Goal: Book appointment/travel/reservation

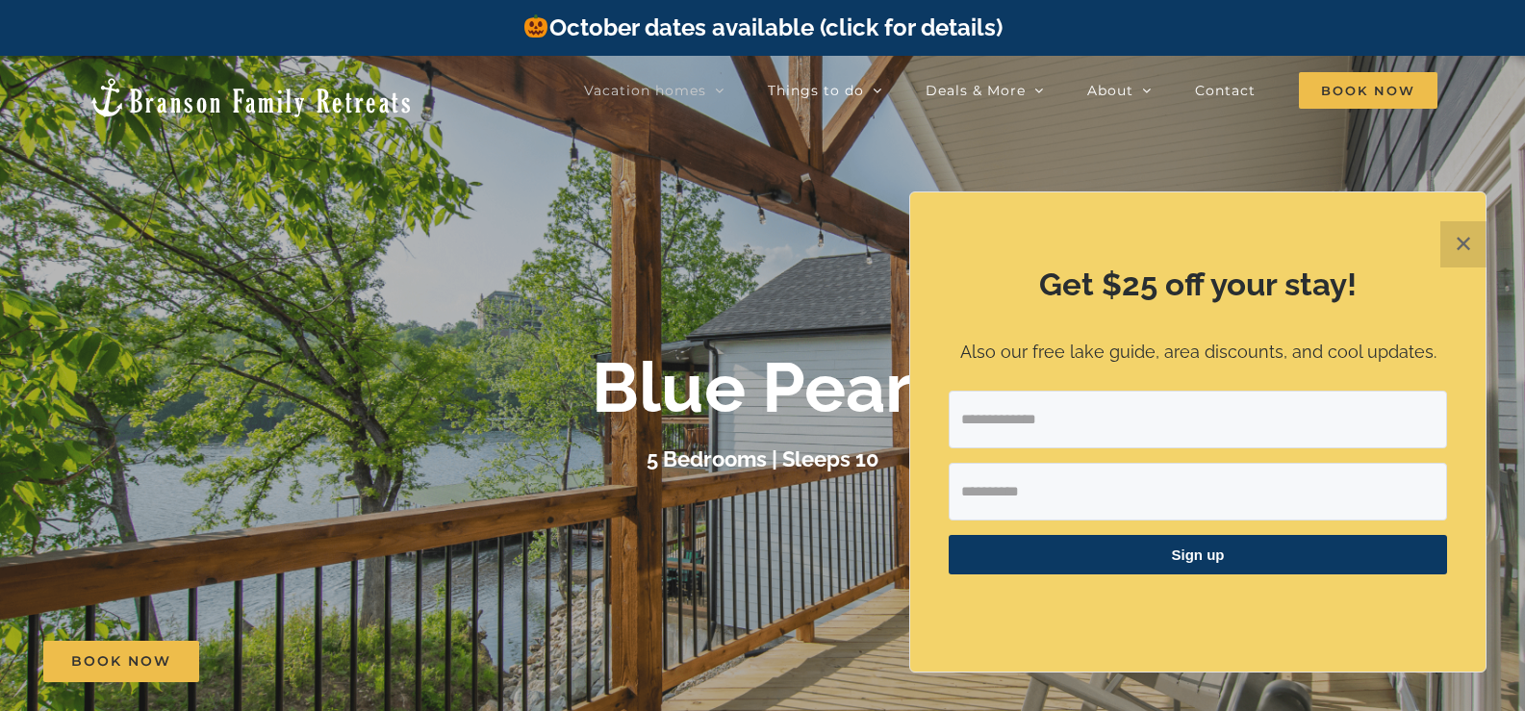
click at [1474, 248] on button "✕" at bounding box center [1463, 244] width 46 height 46
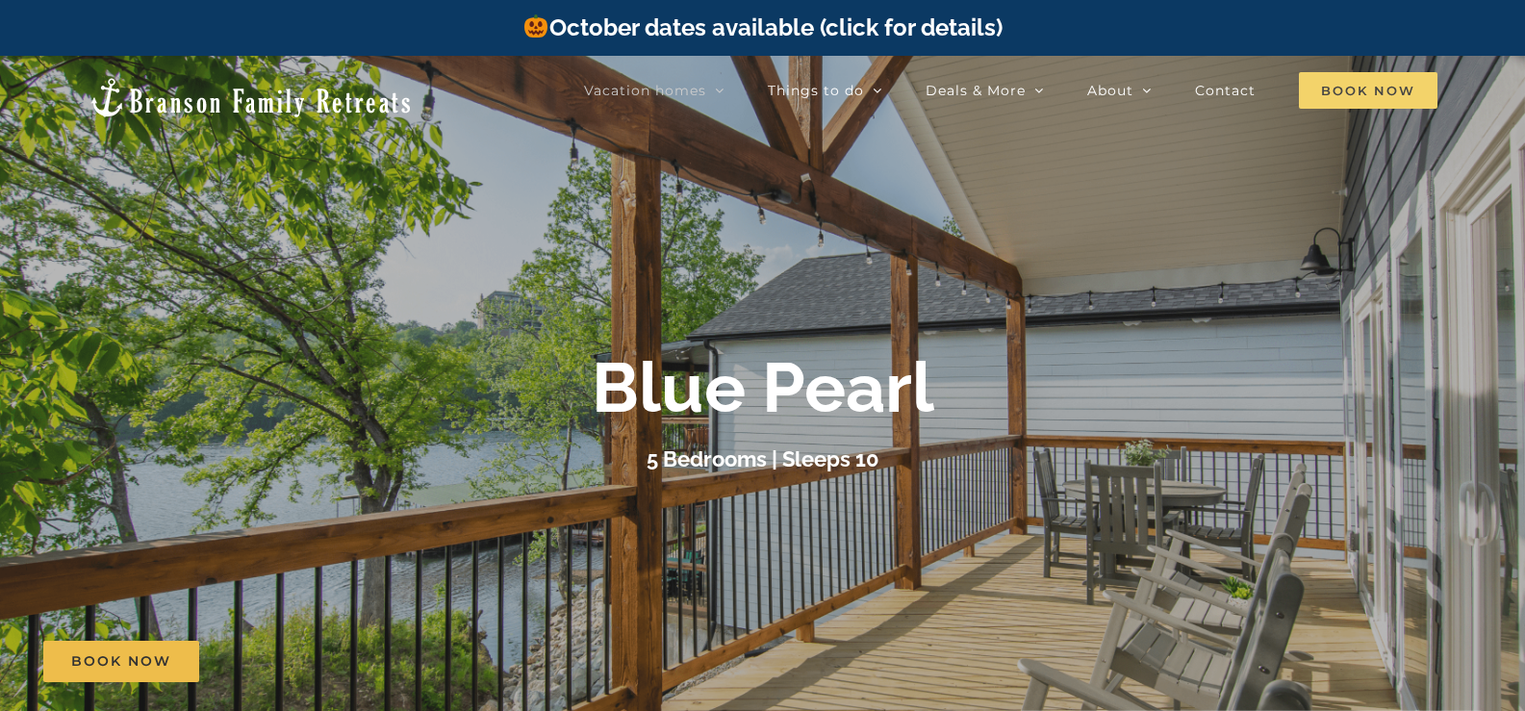
click at [1348, 87] on span "Book Now" at bounding box center [1367, 90] width 139 height 37
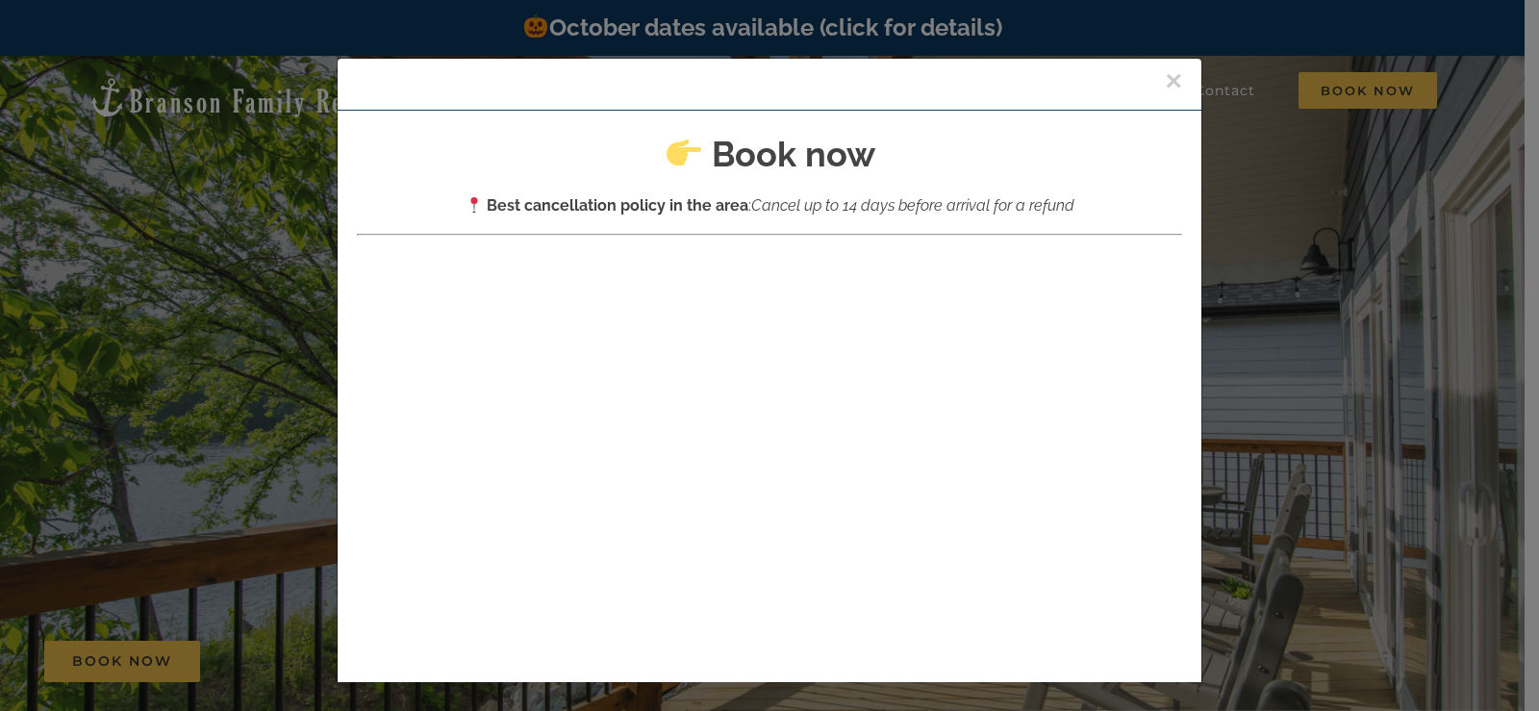
click at [1165, 85] on button "×" at bounding box center [1173, 80] width 17 height 29
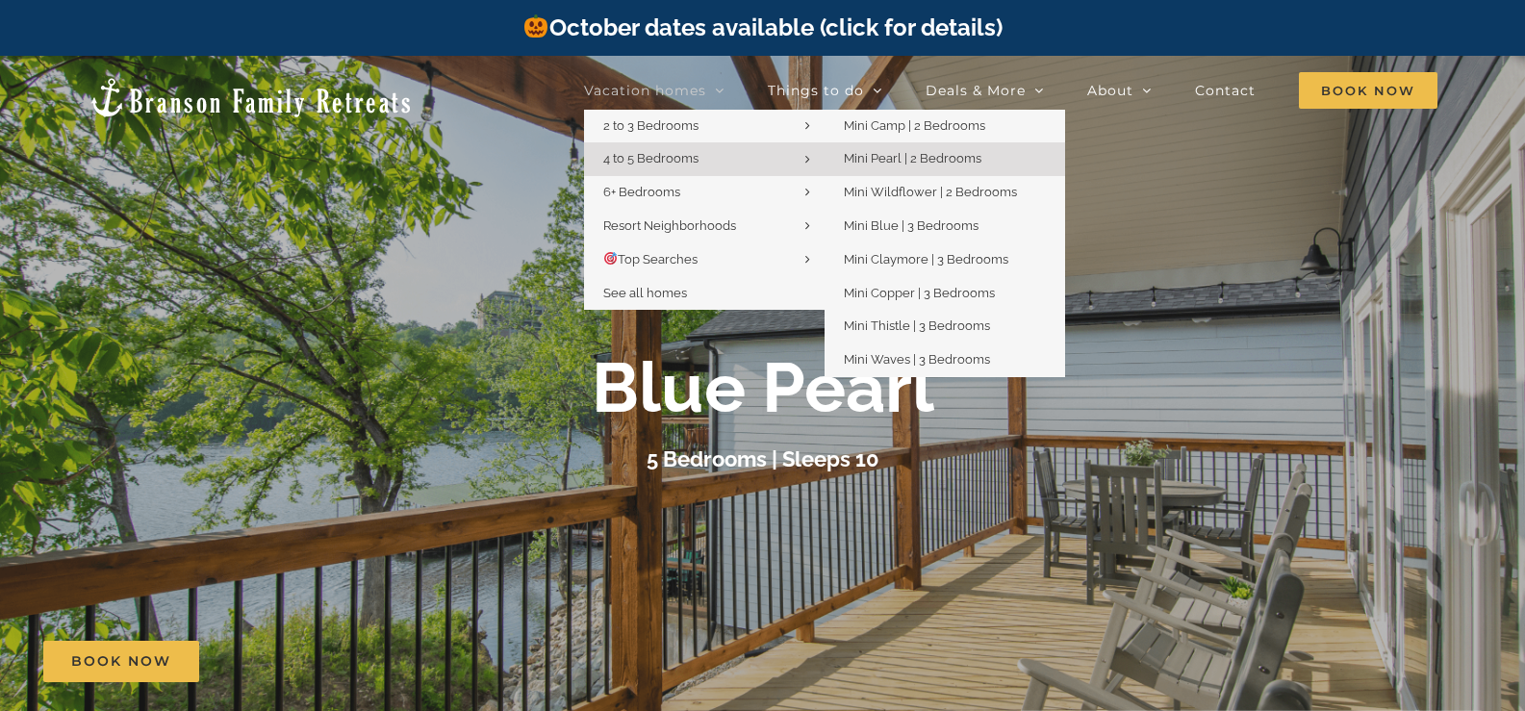
click at [901, 157] on span "Mini Pearl | 2 Bedrooms" at bounding box center [913, 158] width 138 height 14
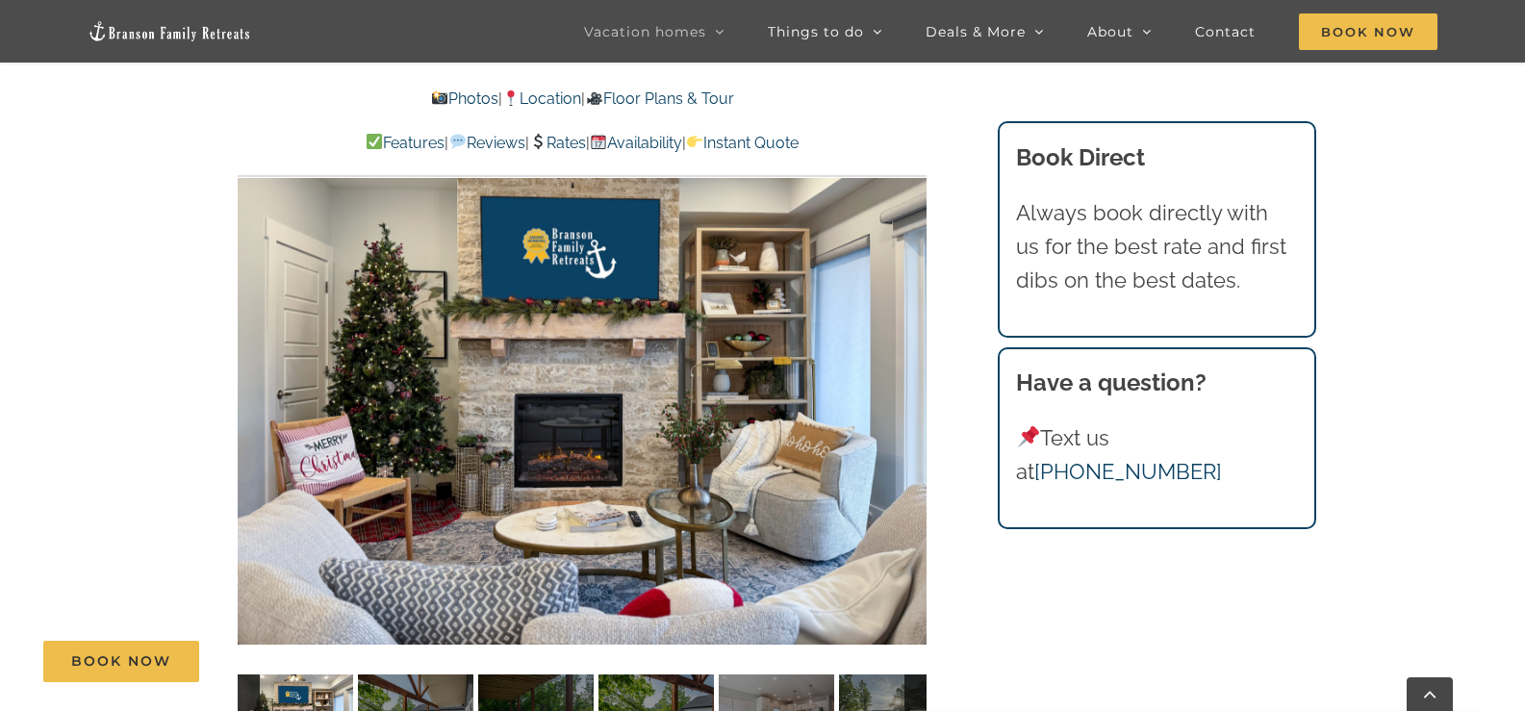
scroll to position [1240, 0]
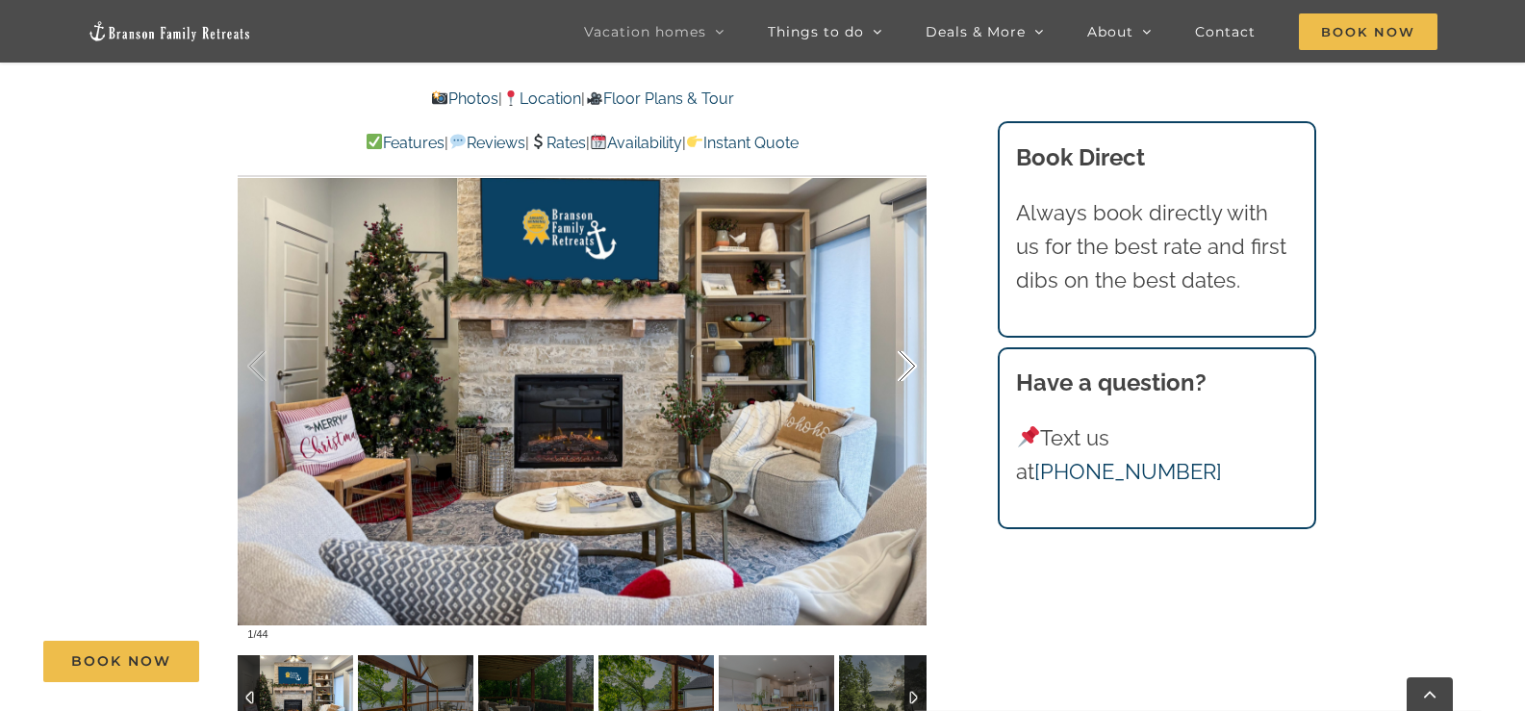
click at [909, 367] on div at bounding box center [887, 366] width 60 height 119
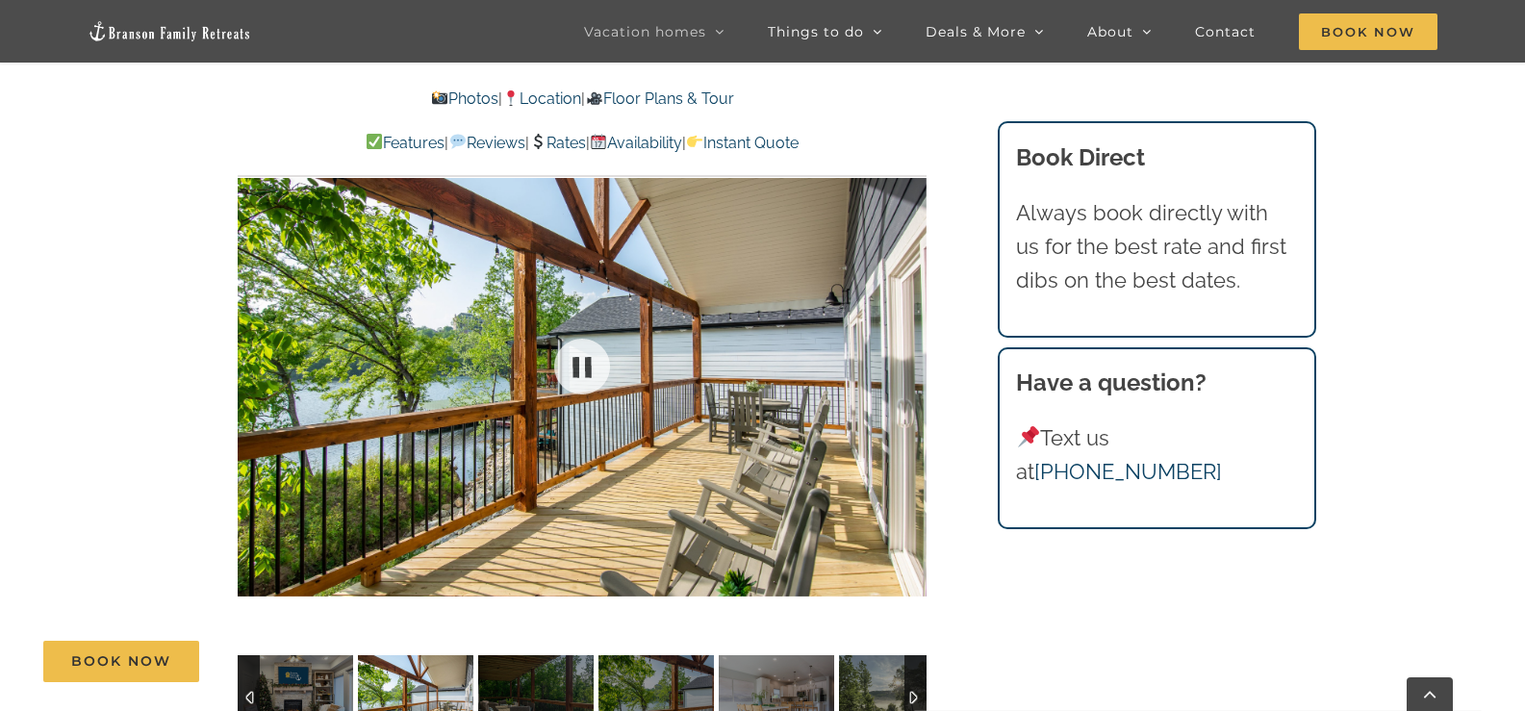
click at [909, 367] on div at bounding box center [582, 367] width 689 height 566
click at [909, 367] on div at bounding box center [887, 366] width 60 height 119
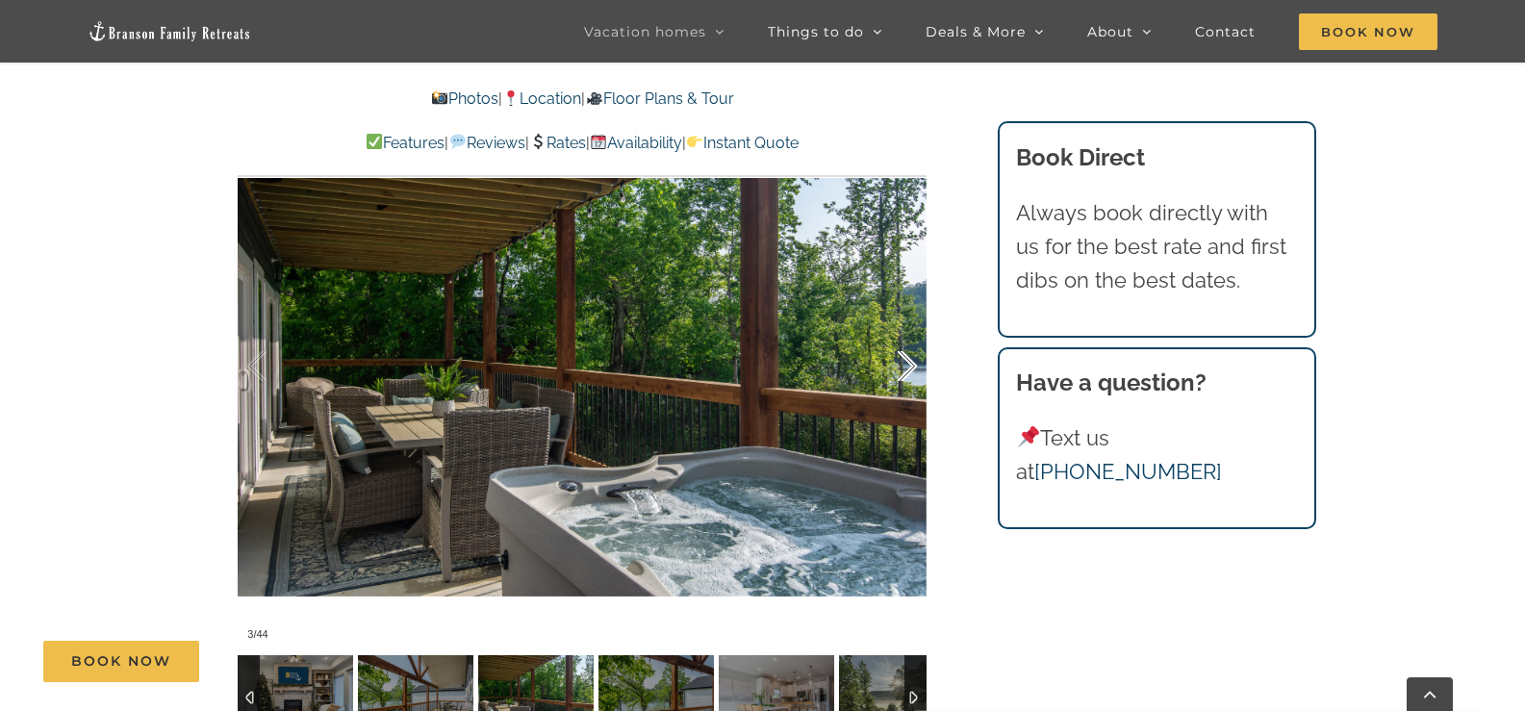
click at [909, 367] on div at bounding box center [887, 366] width 60 height 119
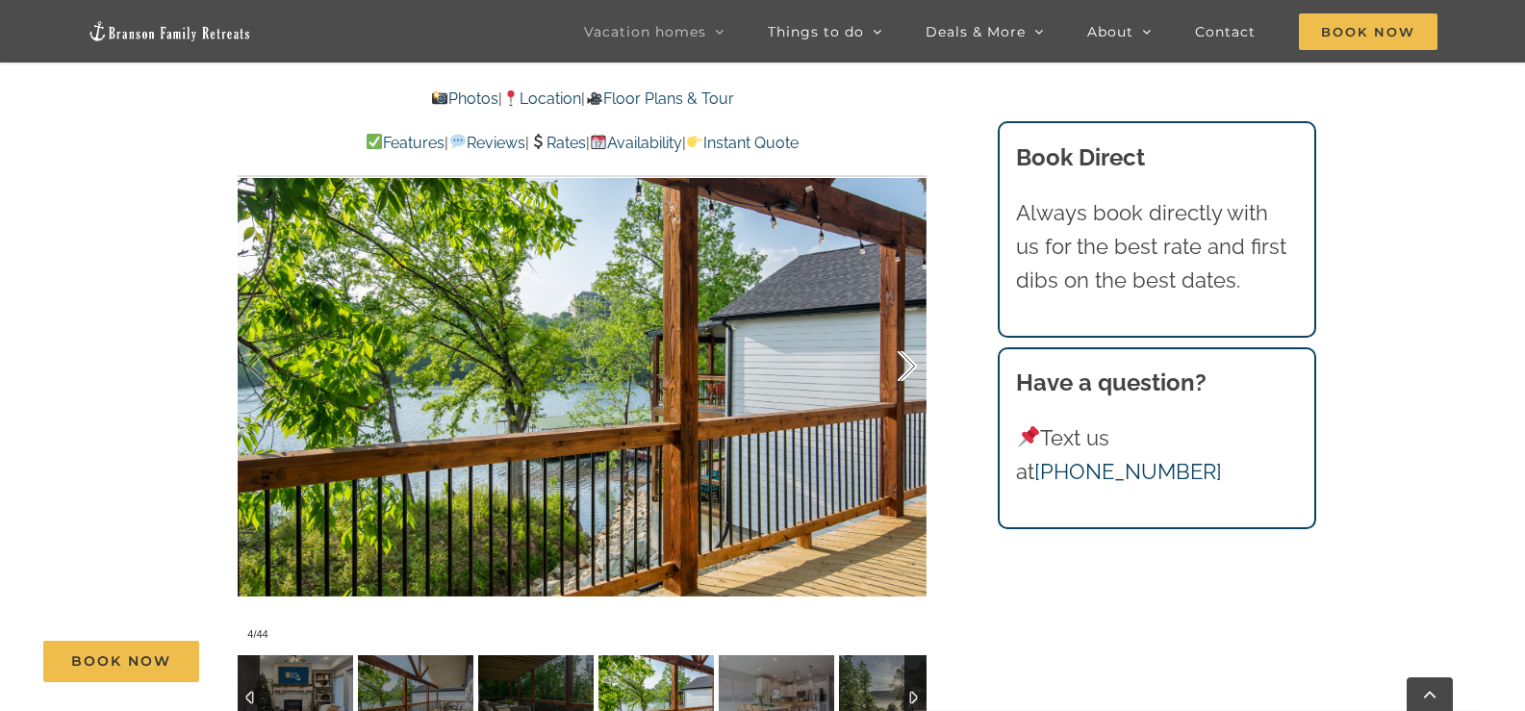
click at [909, 367] on div at bounding box center [887, 366] width 60 height 119
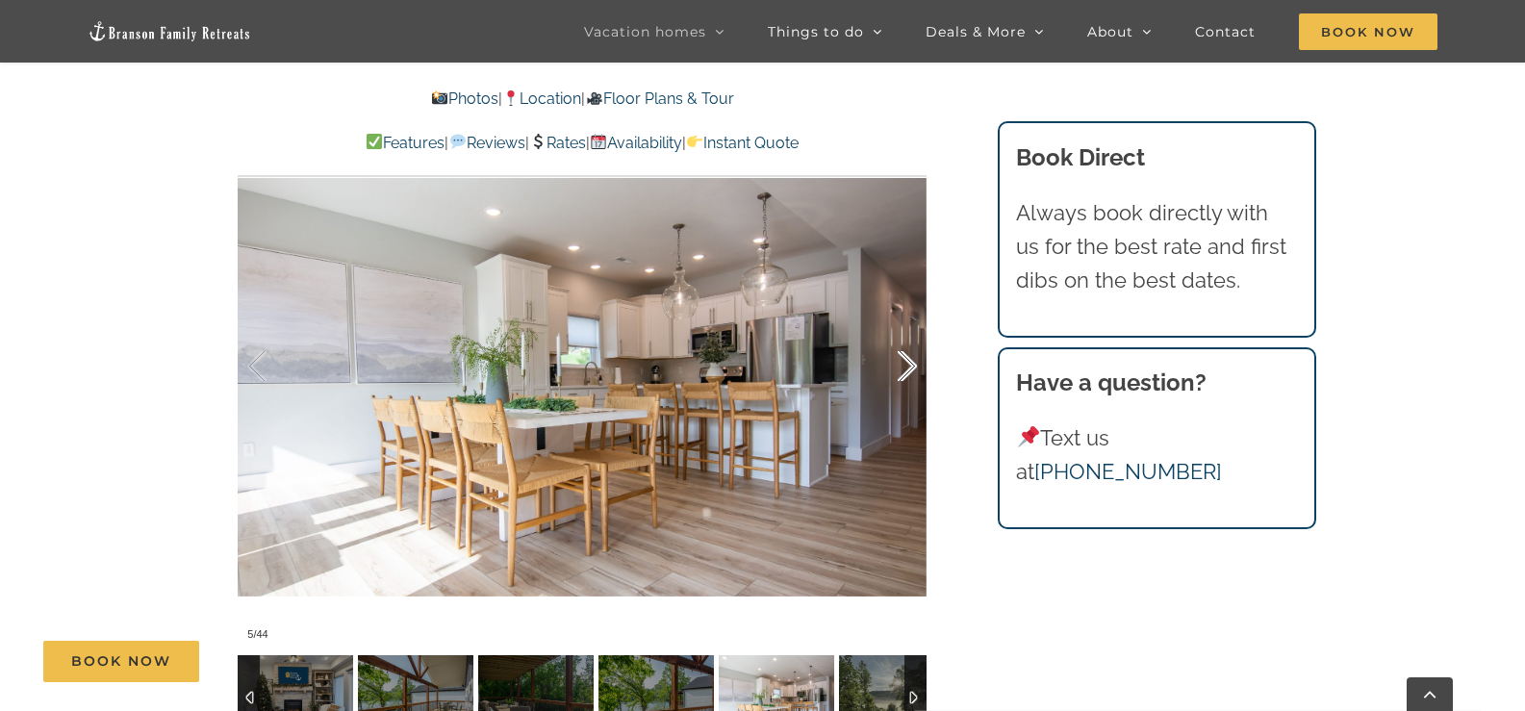
click at [909, 367] on div at bounding box center [887, 366] width 60 height 119
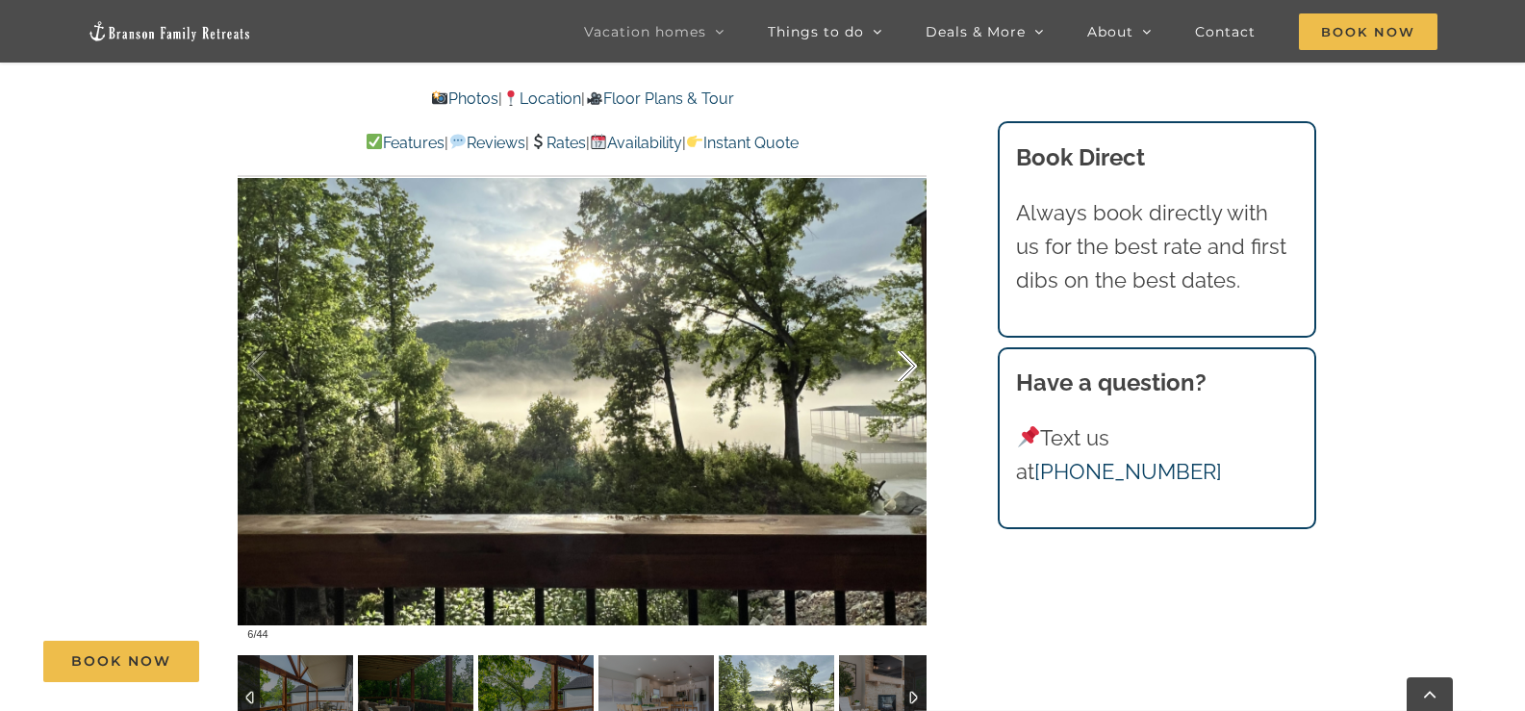
click at [909, 367] on div at bounding box center [887, 366] width 60 height 119
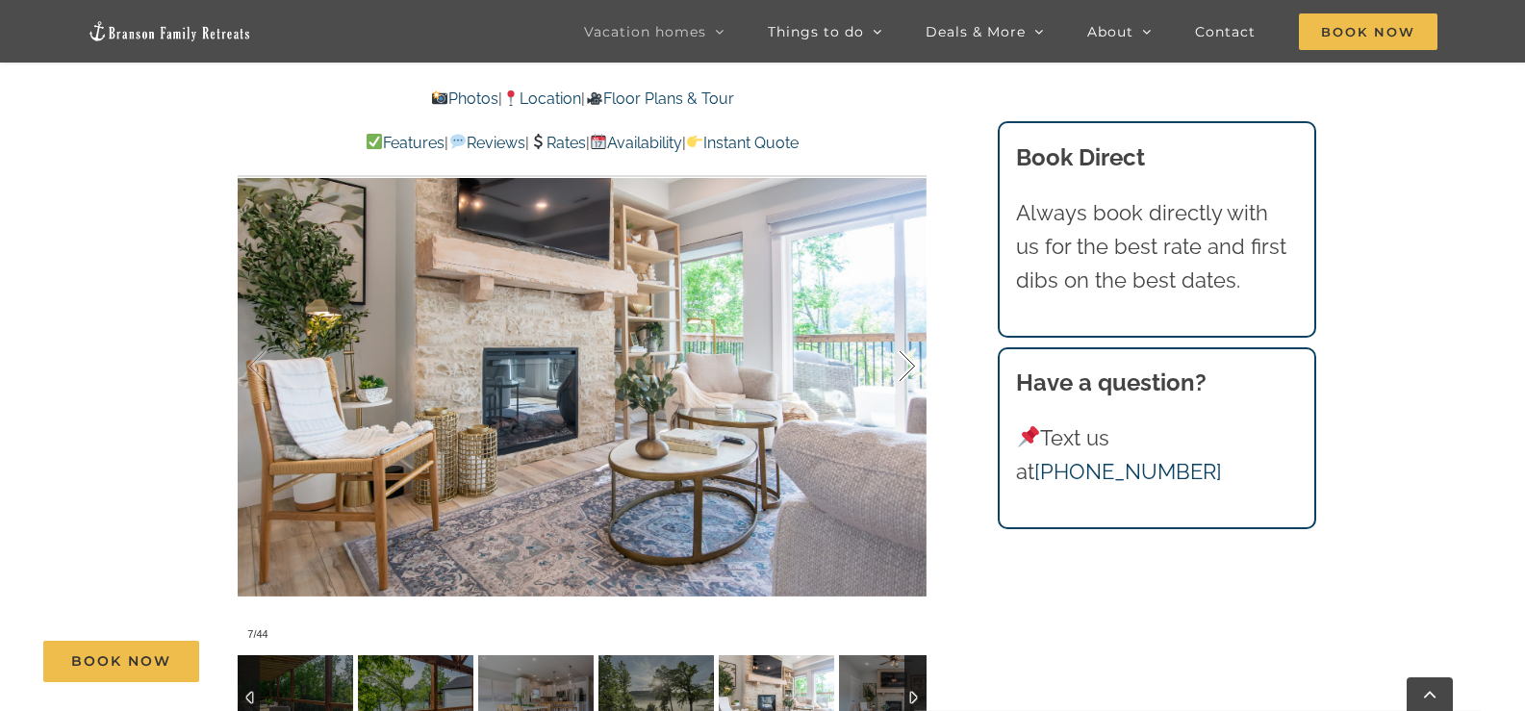
click at [909, 367] on div at bounding box center [887, 366] width 60 height 119
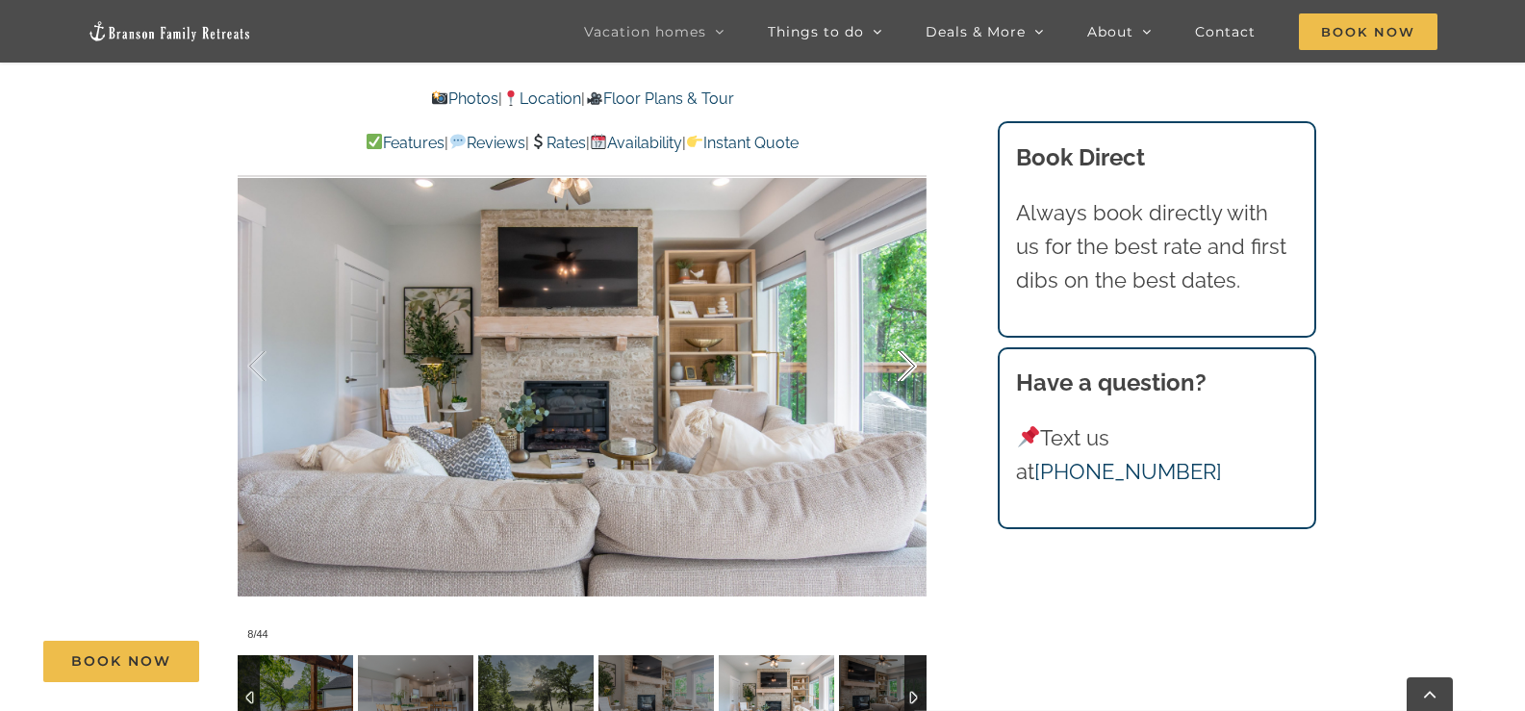
click at [909, 367] on div at bounding box center [887, 366] width 60 height 119
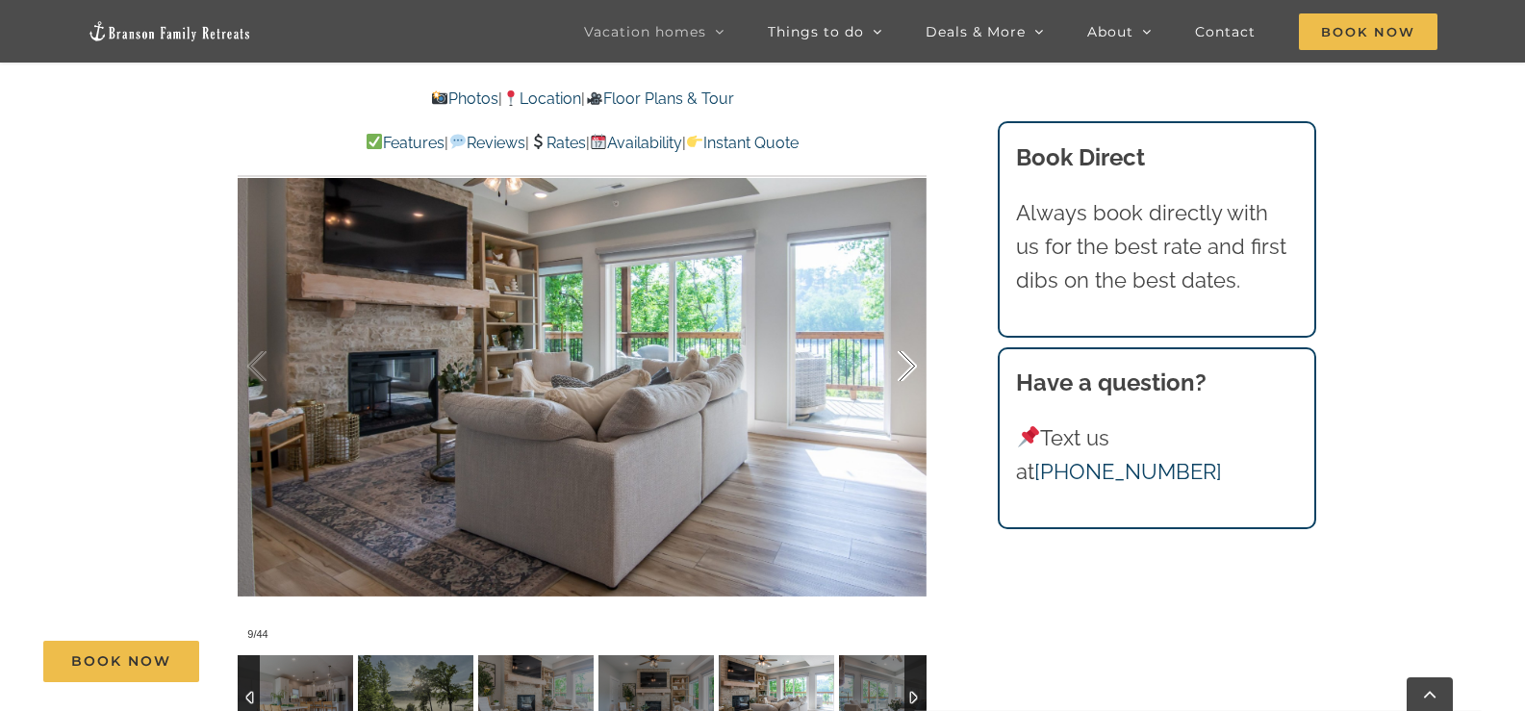
click at [909, 367] on div at bounding box center [887, 366] width 60 height 119
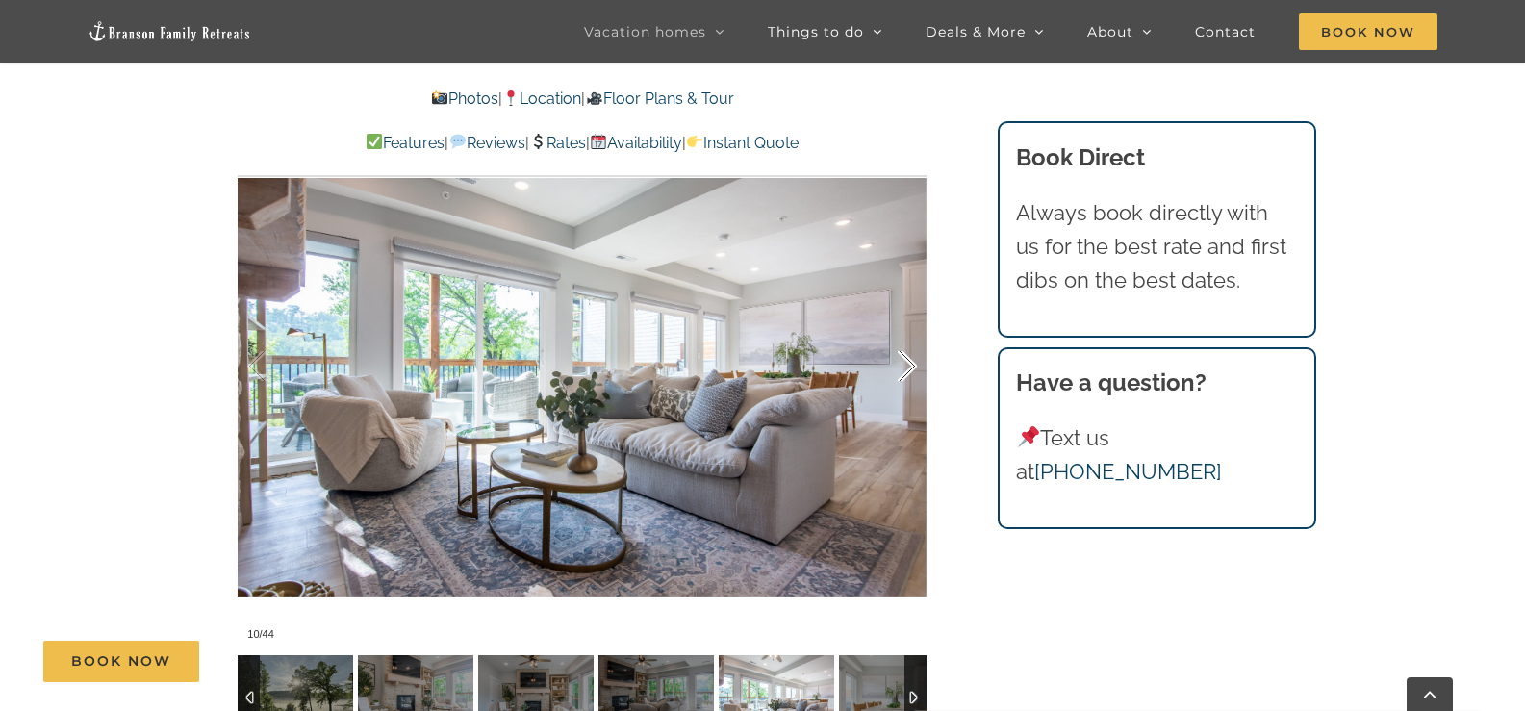
click at [909, 367] on div at bounding box center [887, 366] width 60 height 119
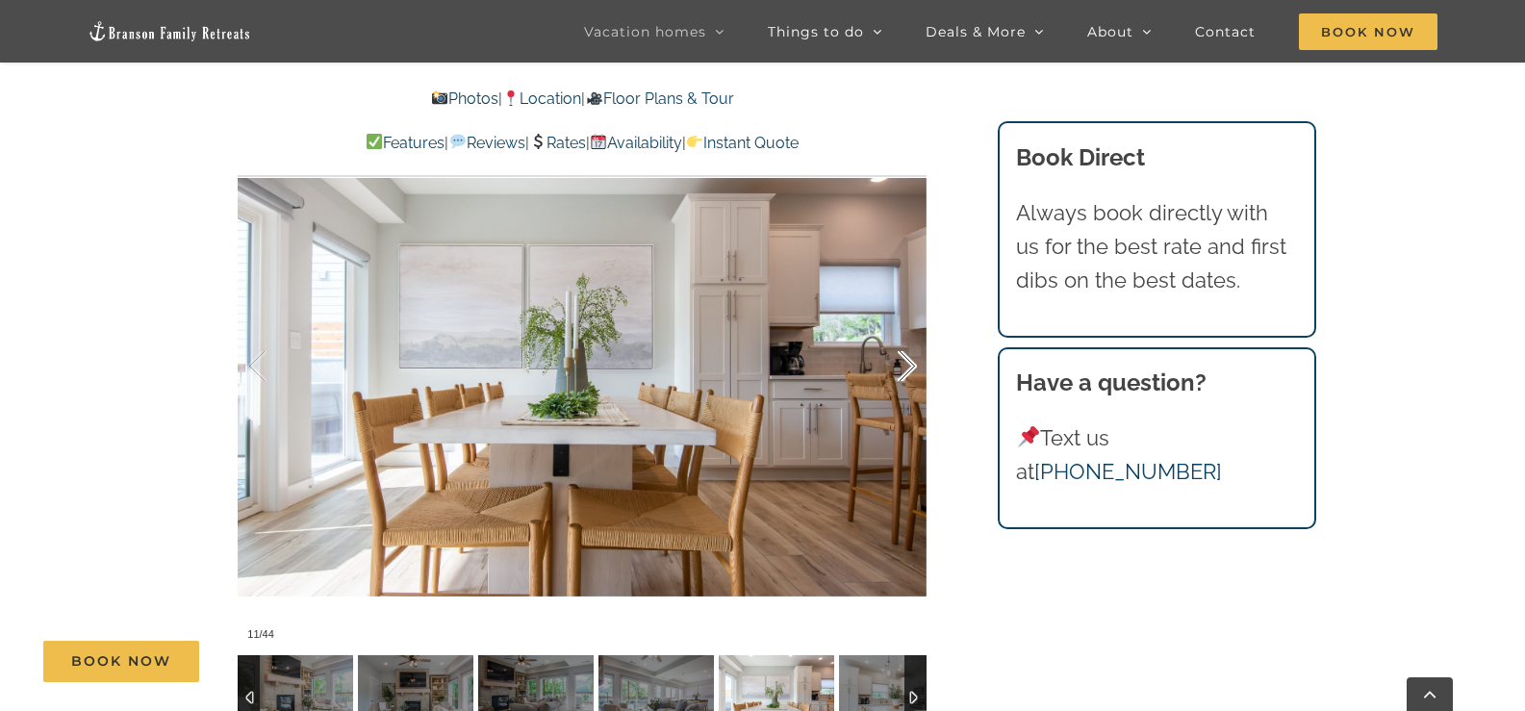
click at [909, 367] on div at bounding box center [887, 366] width 60 height 119
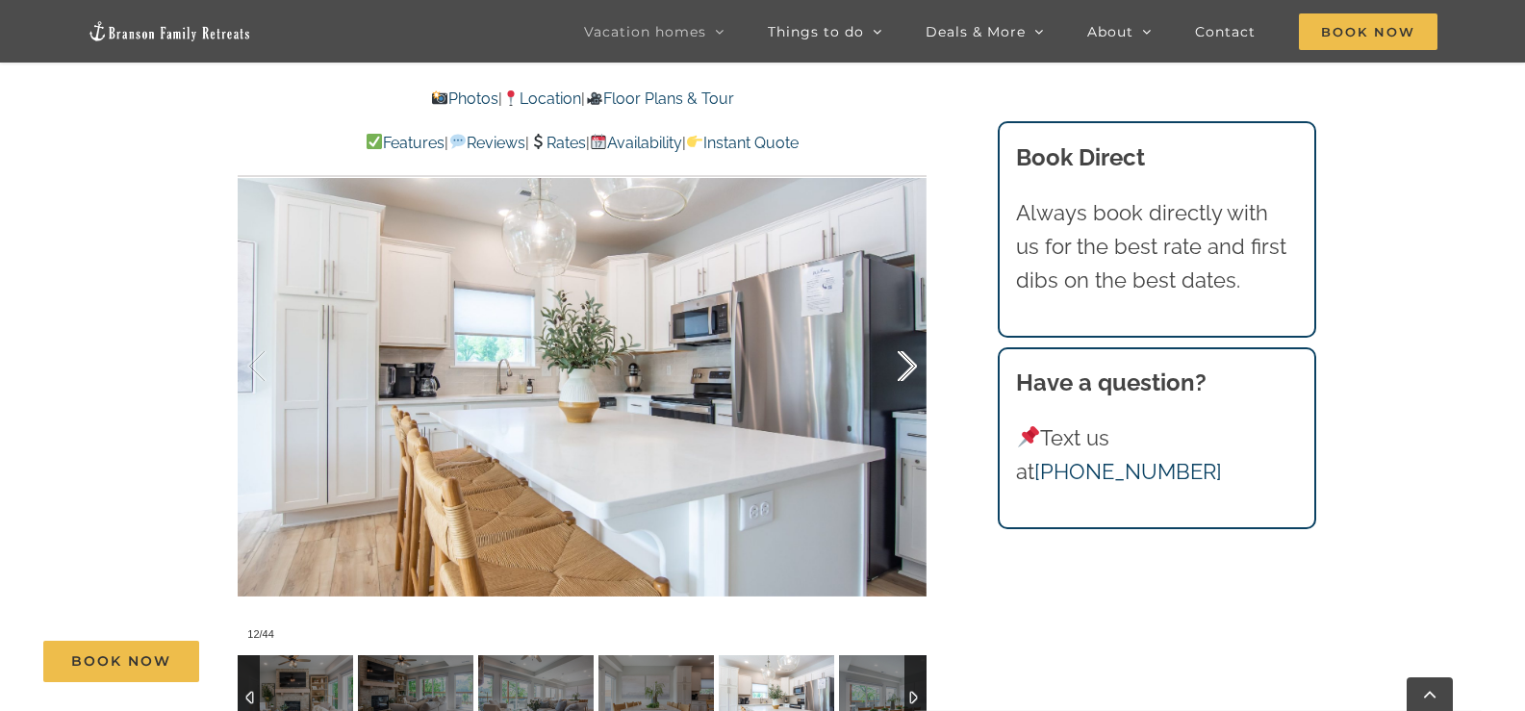
click at [909, 367] on div at bounding box center [887, 366] width 60 height 119
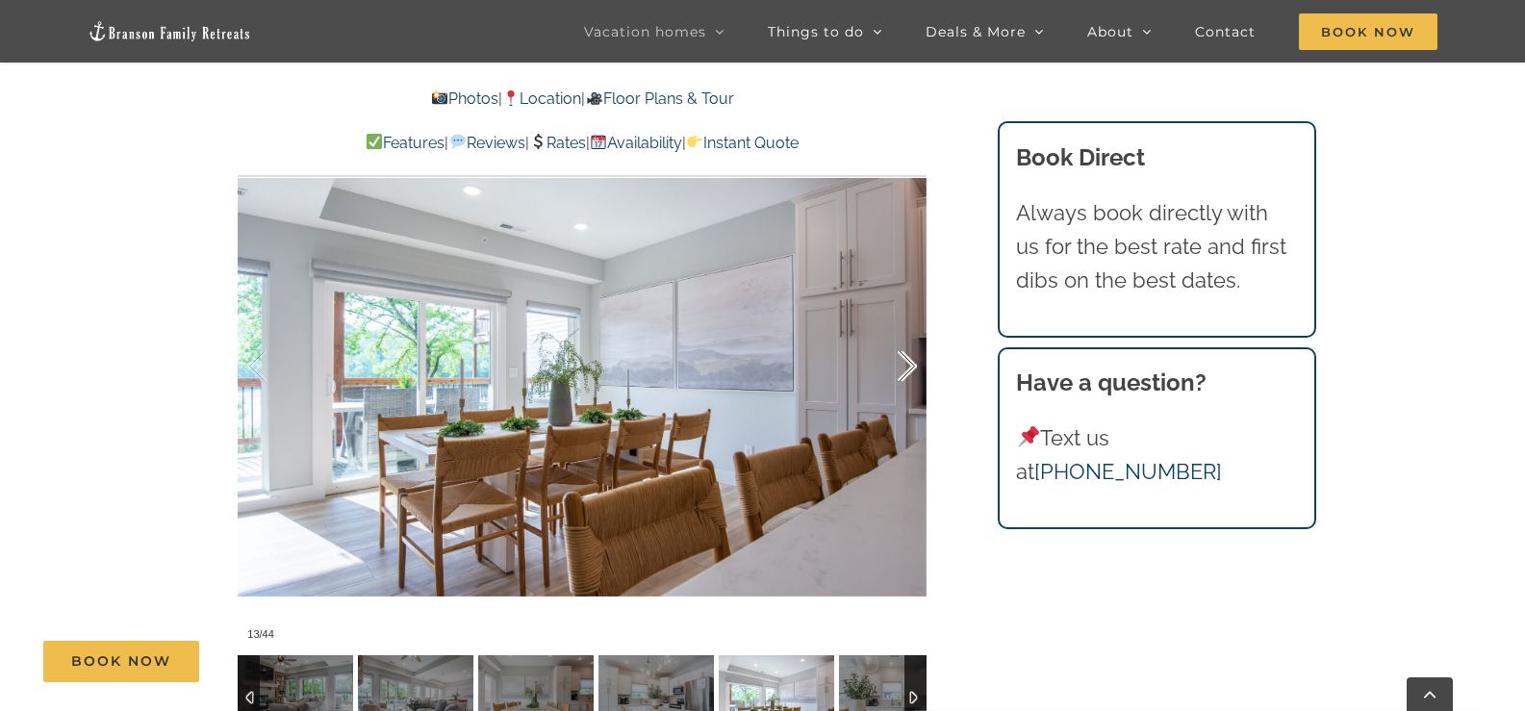
click at [909, 367] on div at bounding box center [887, 366] width 60 height 119
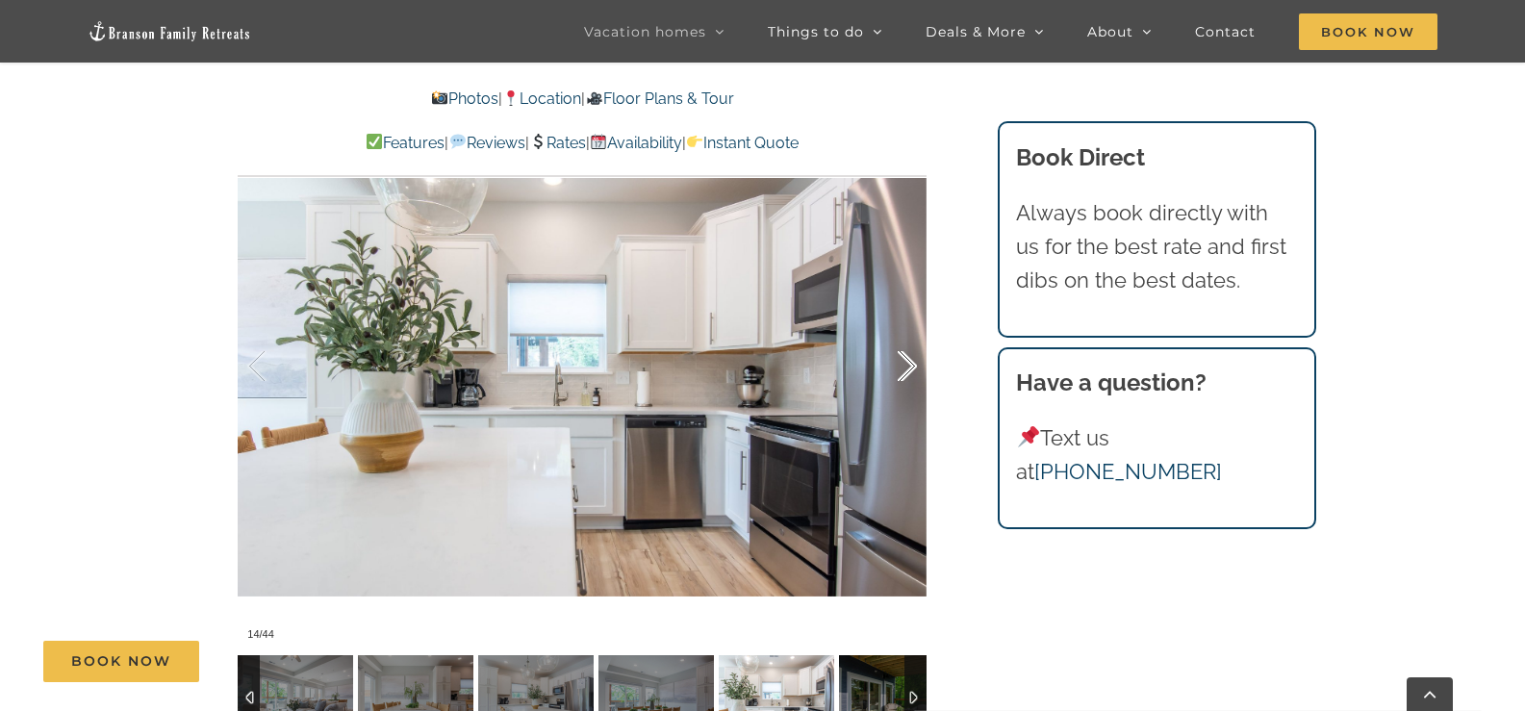
click at [909, 367] on div at bounding box center [887, 366] width 60 height 119
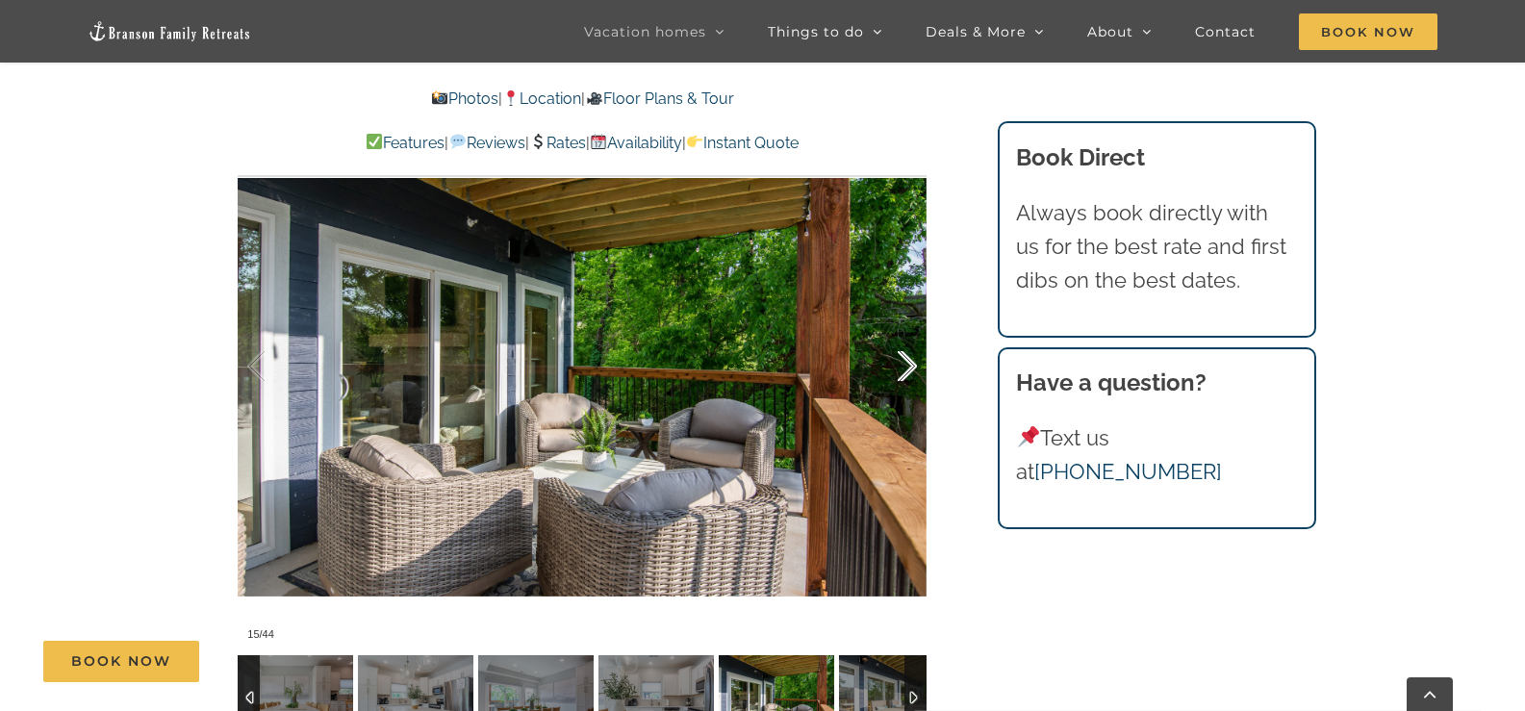
click at [909, 367] on div at bounding box center [887, 366] width 60 height 119
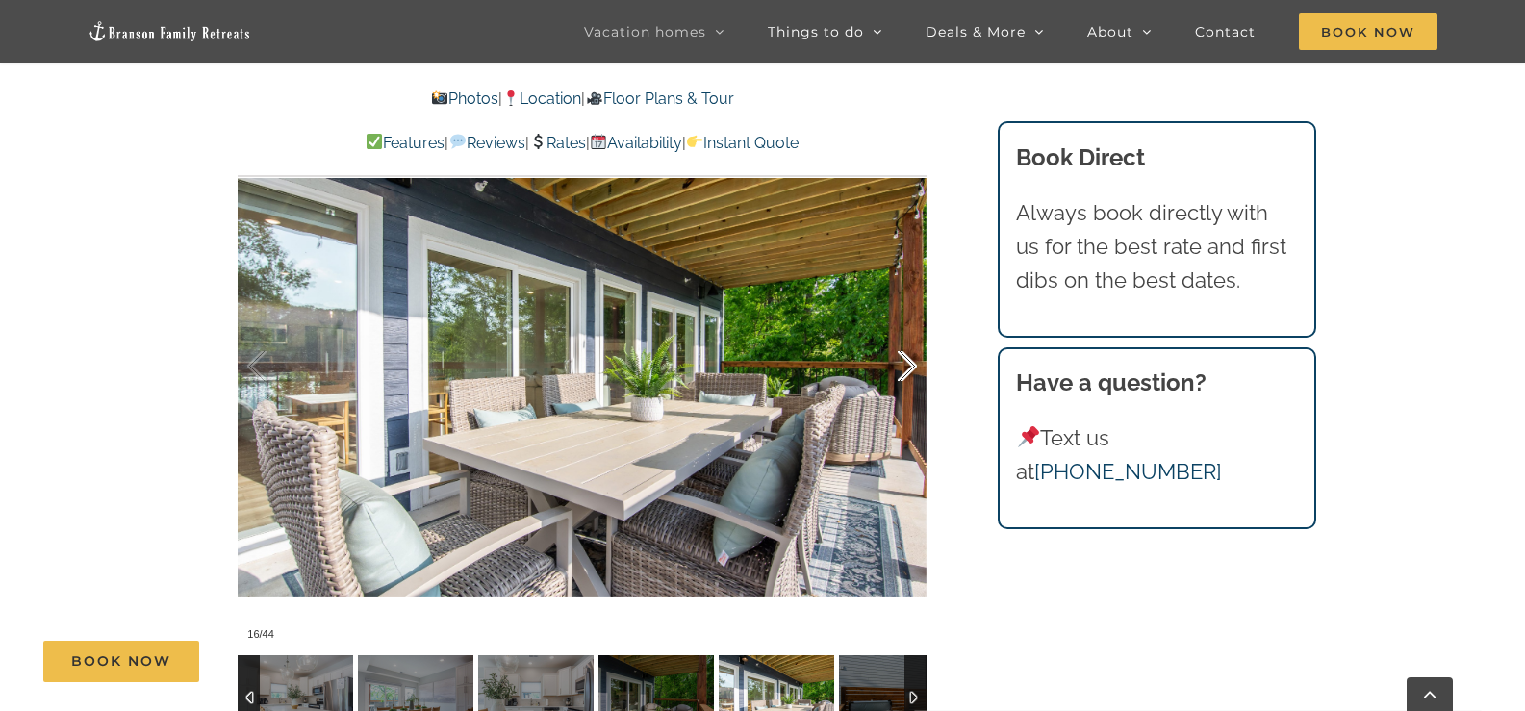
click at [909, 367] on div at bounding box center [887, 366] width 60 height 119
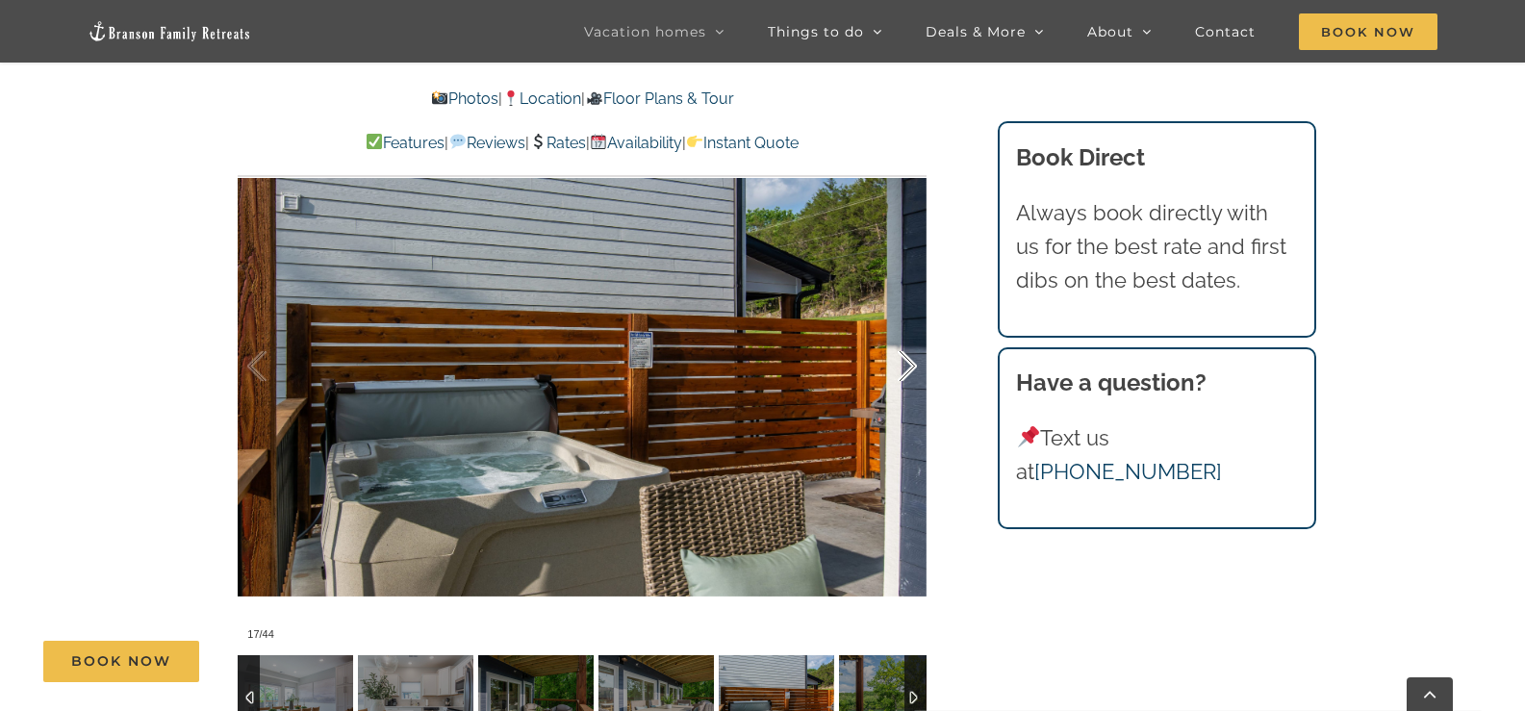
click at [909, 367] on div at bounding box center [887, 366] width 60 height 119
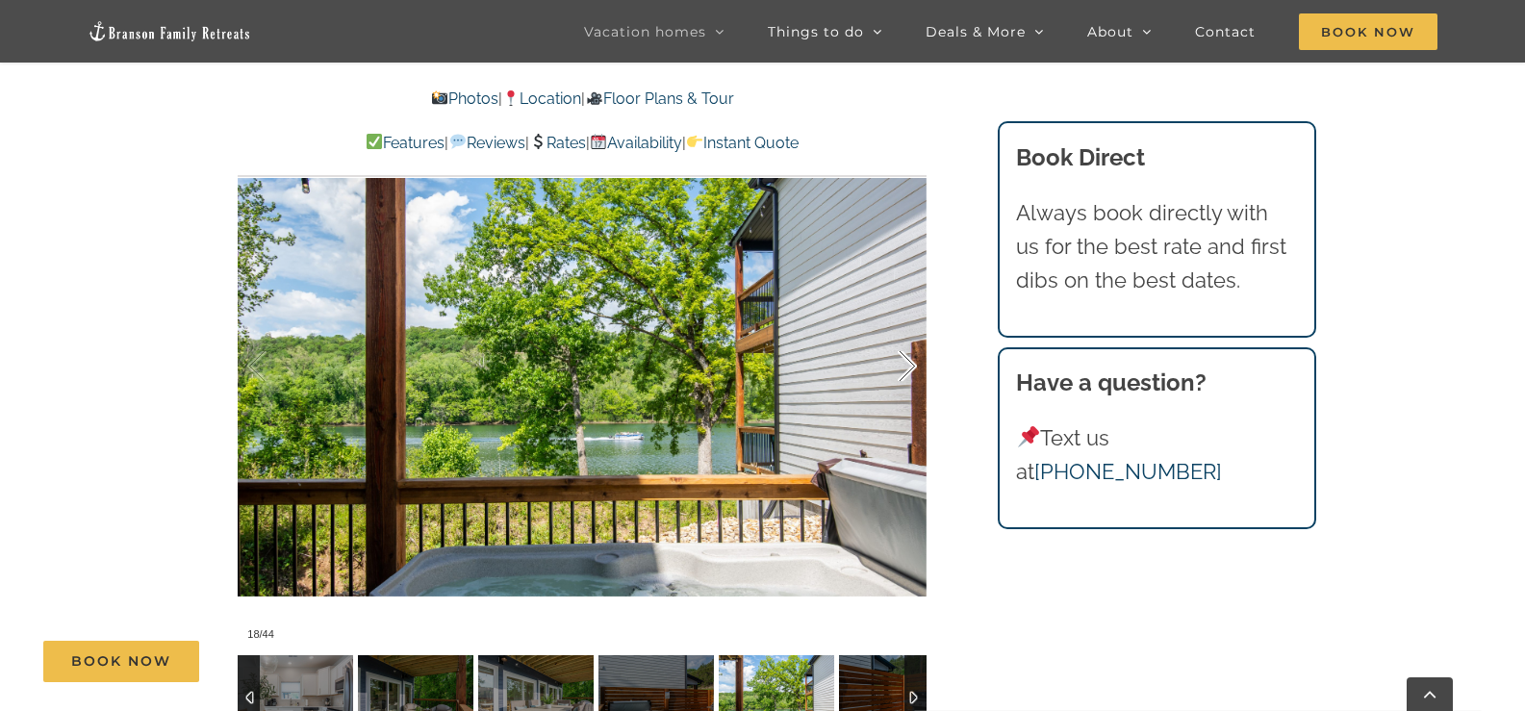
click at [909, 367] on div at bounding box center [887, 366] width 60 height 119
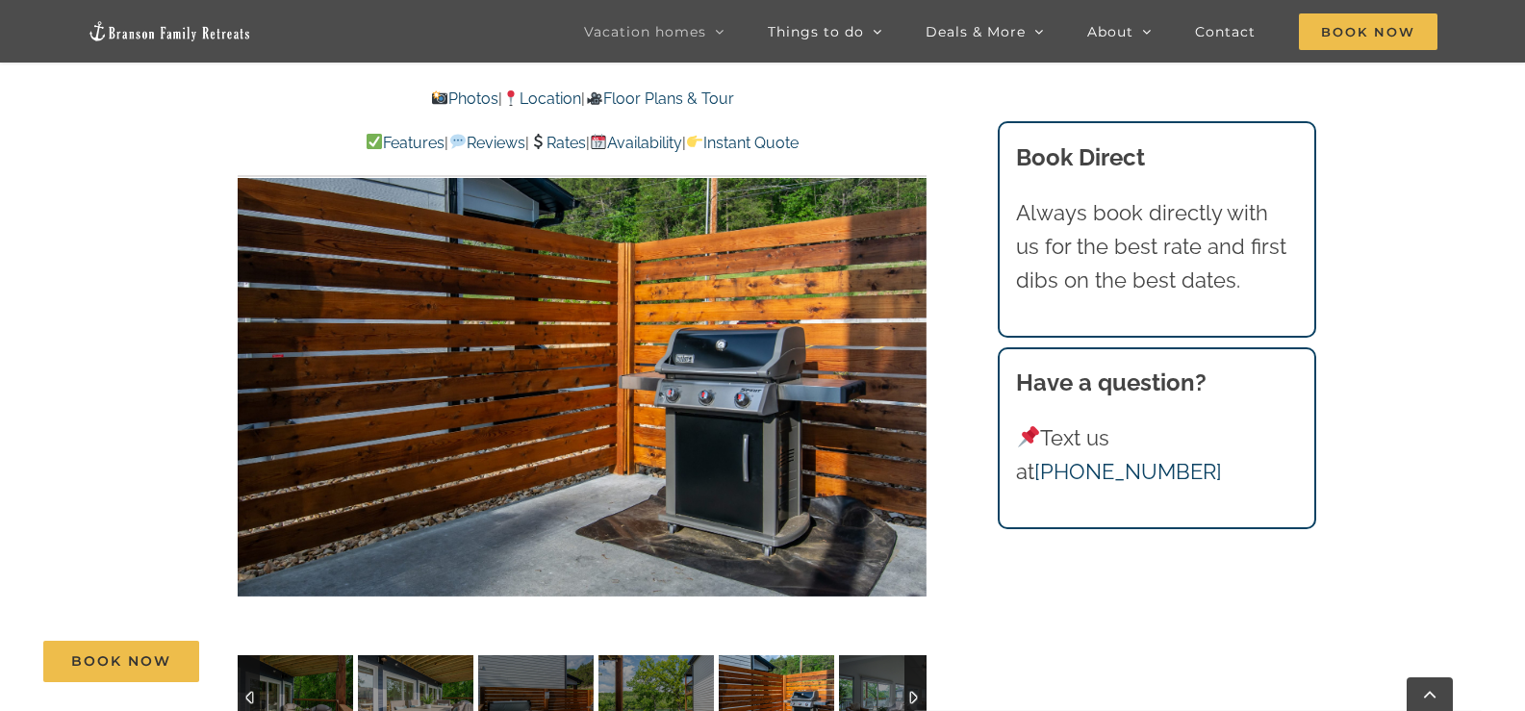
click at [909, 367] on div "19 / 44" at bounding box center [582, 367] width 689 height 566
click at [909, 367] on div at bounding box center [887, 366] width 60 height 119
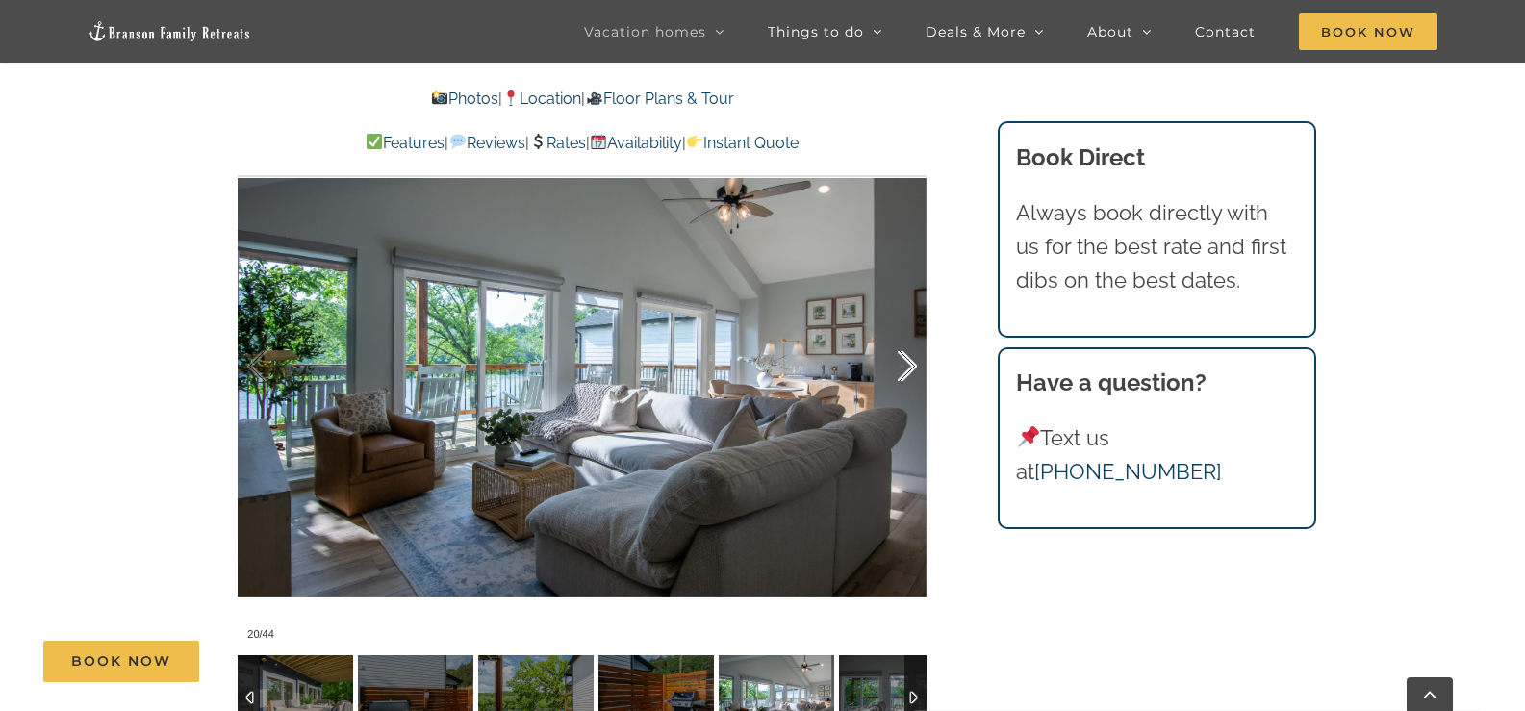
click at [909, 367] on div at bounding box center [887, 366] width 60 height 119
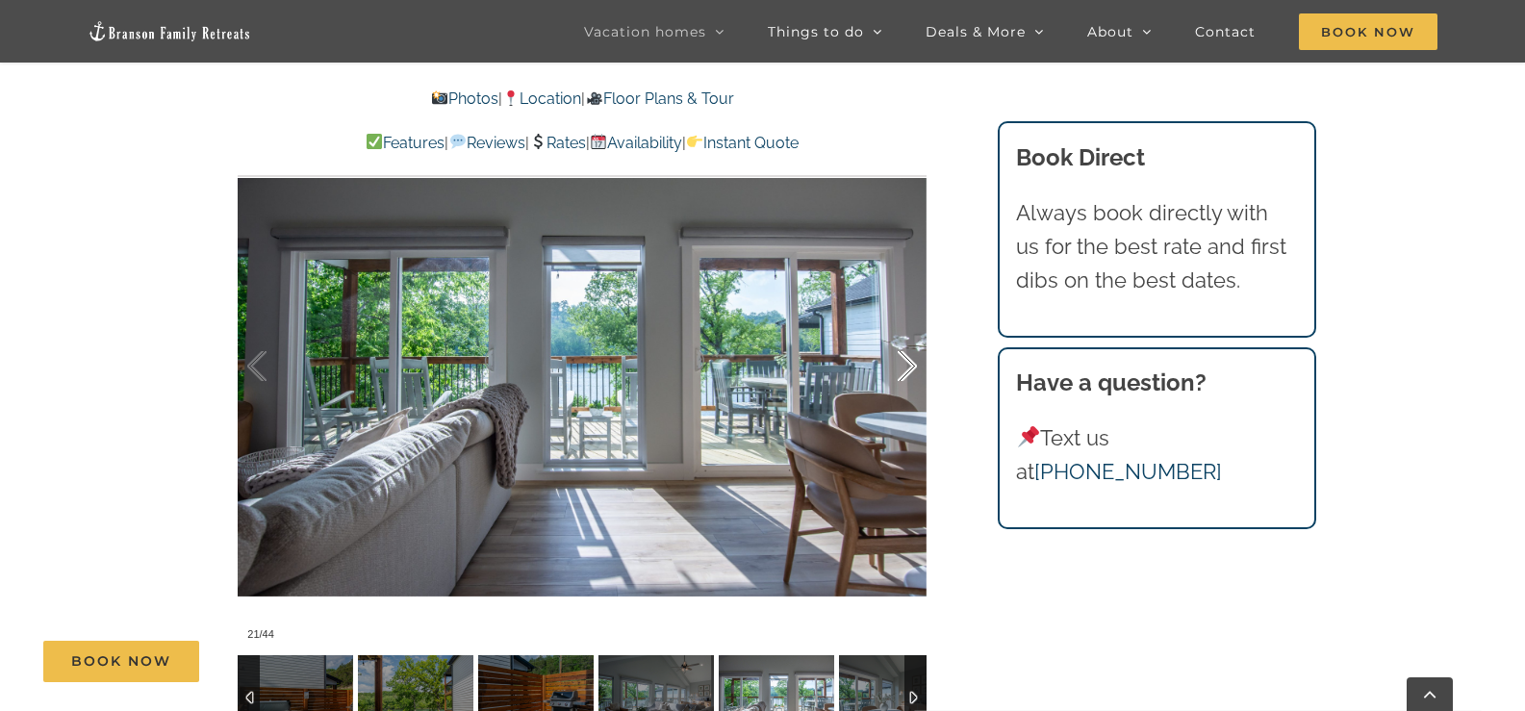
click at [909, 367] on div at bounding box center [887, 366] width 60 height 119
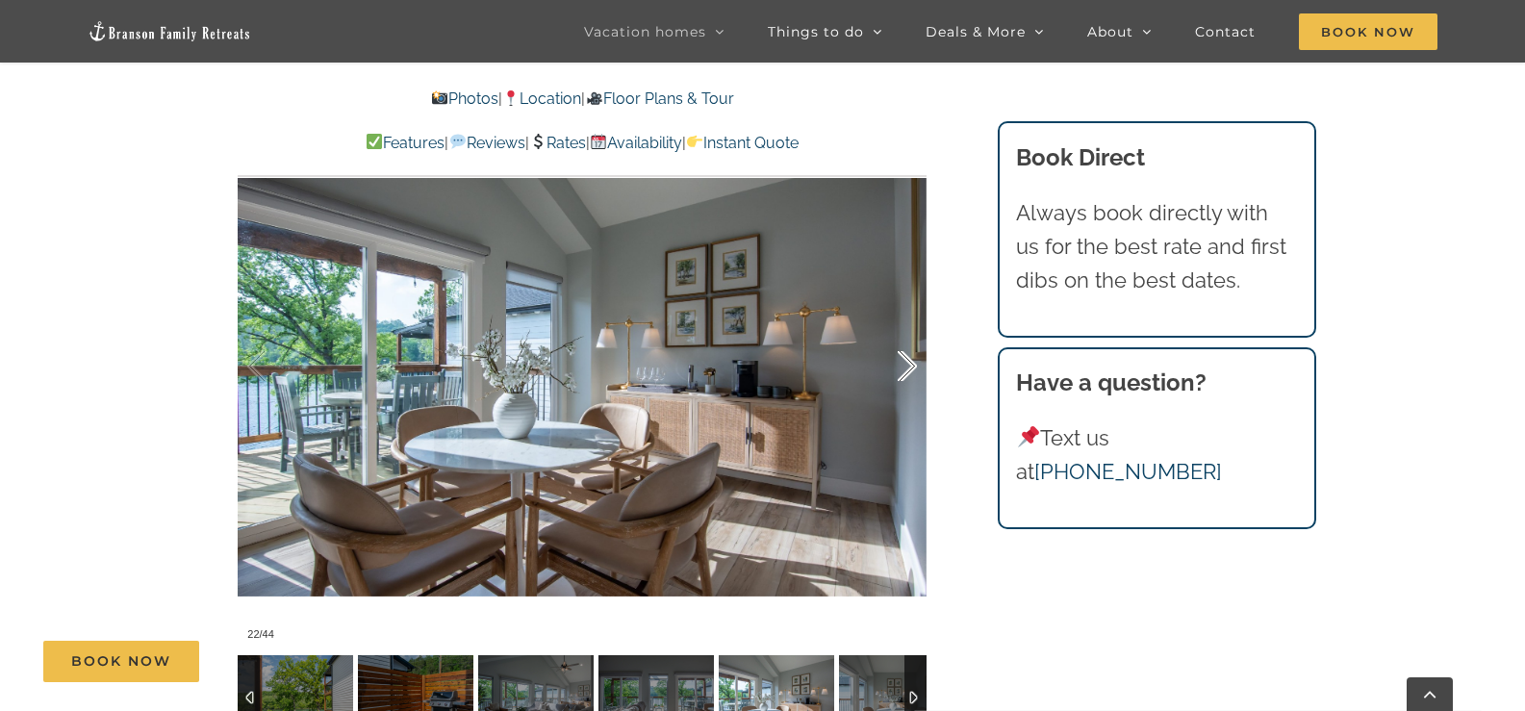
click at [909, 367] on div at bounding box center [887, 366] width 60 height 119
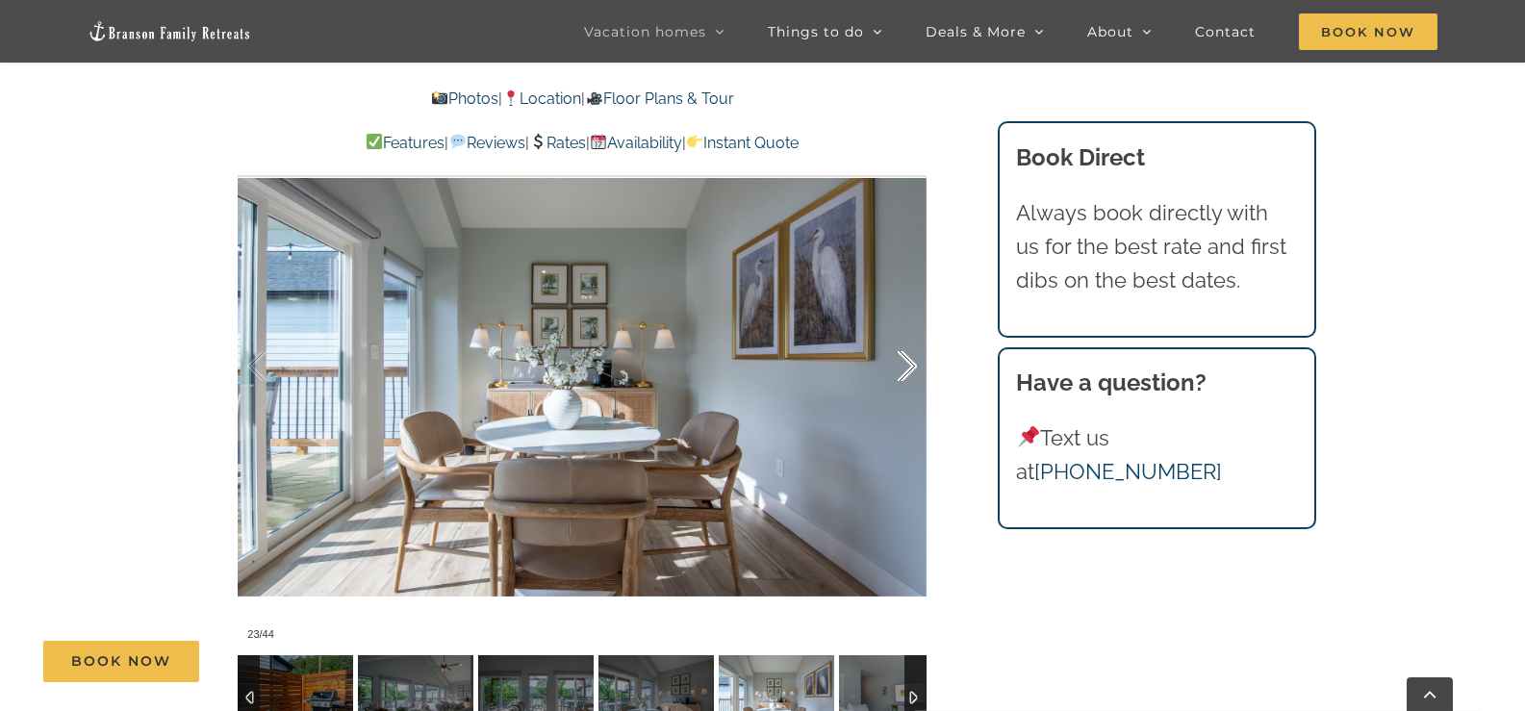
click at [909, 367] on div at bounding box center [887, 366] width 60 height 119
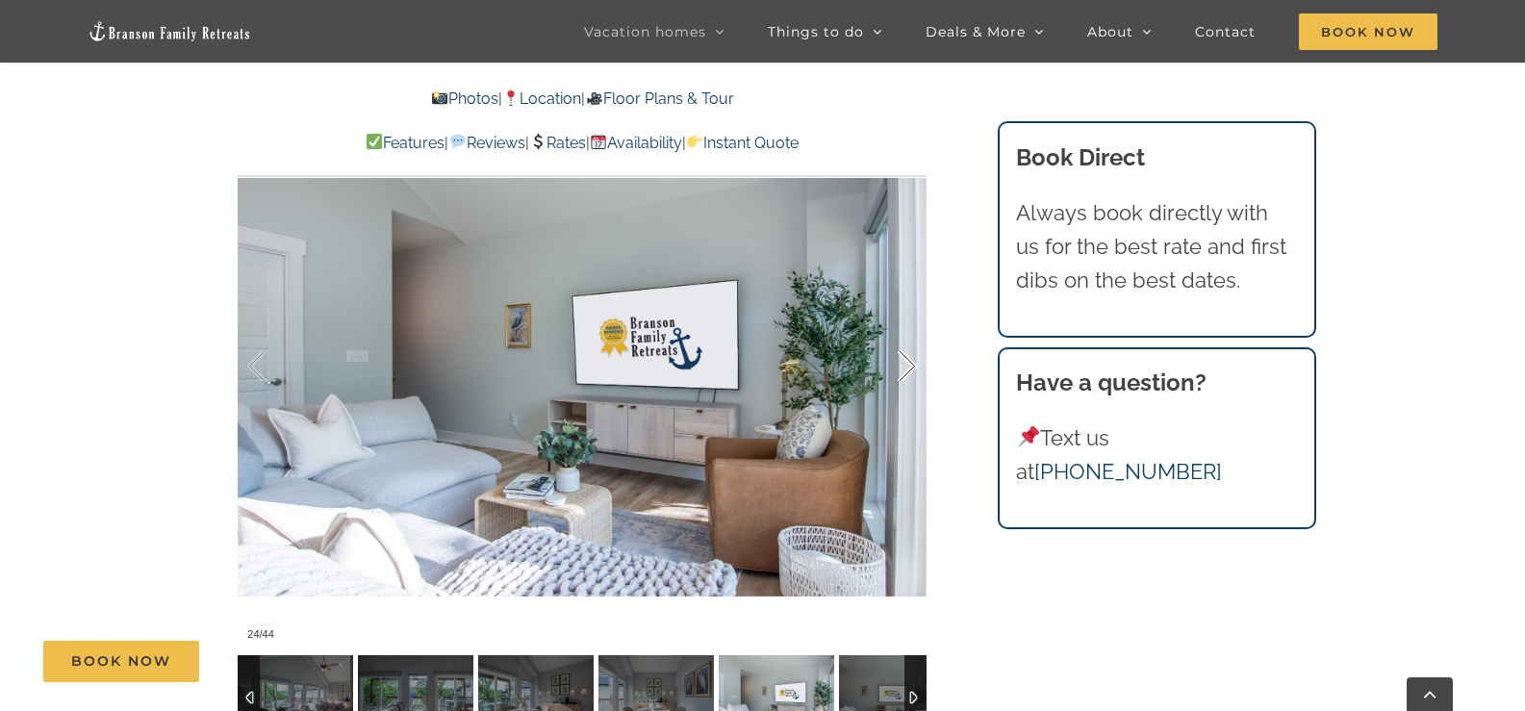
click at [909, 367] on div at bounding box center [887, 366] width 60 height 119
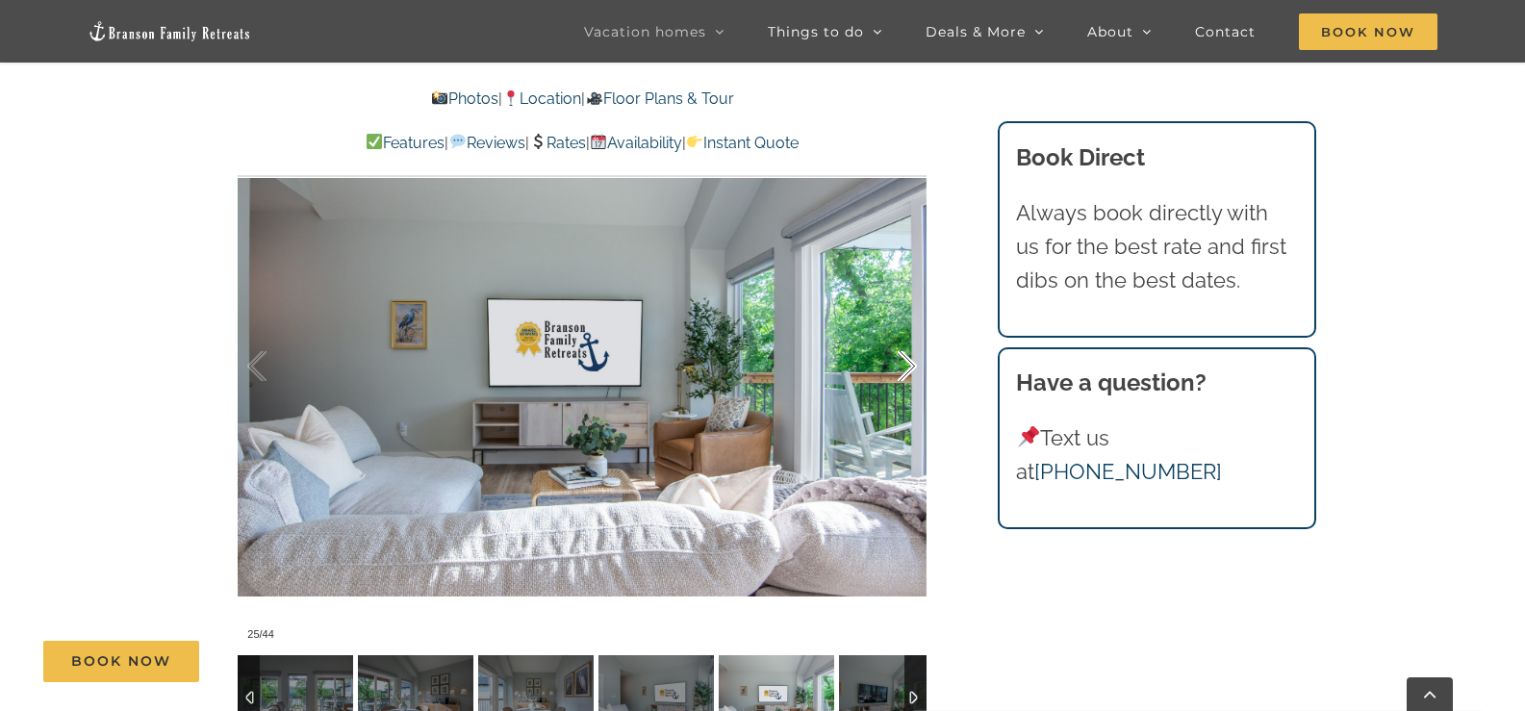
click at [909, 367] on div at bounding box center [887, 366] width 60 height 119
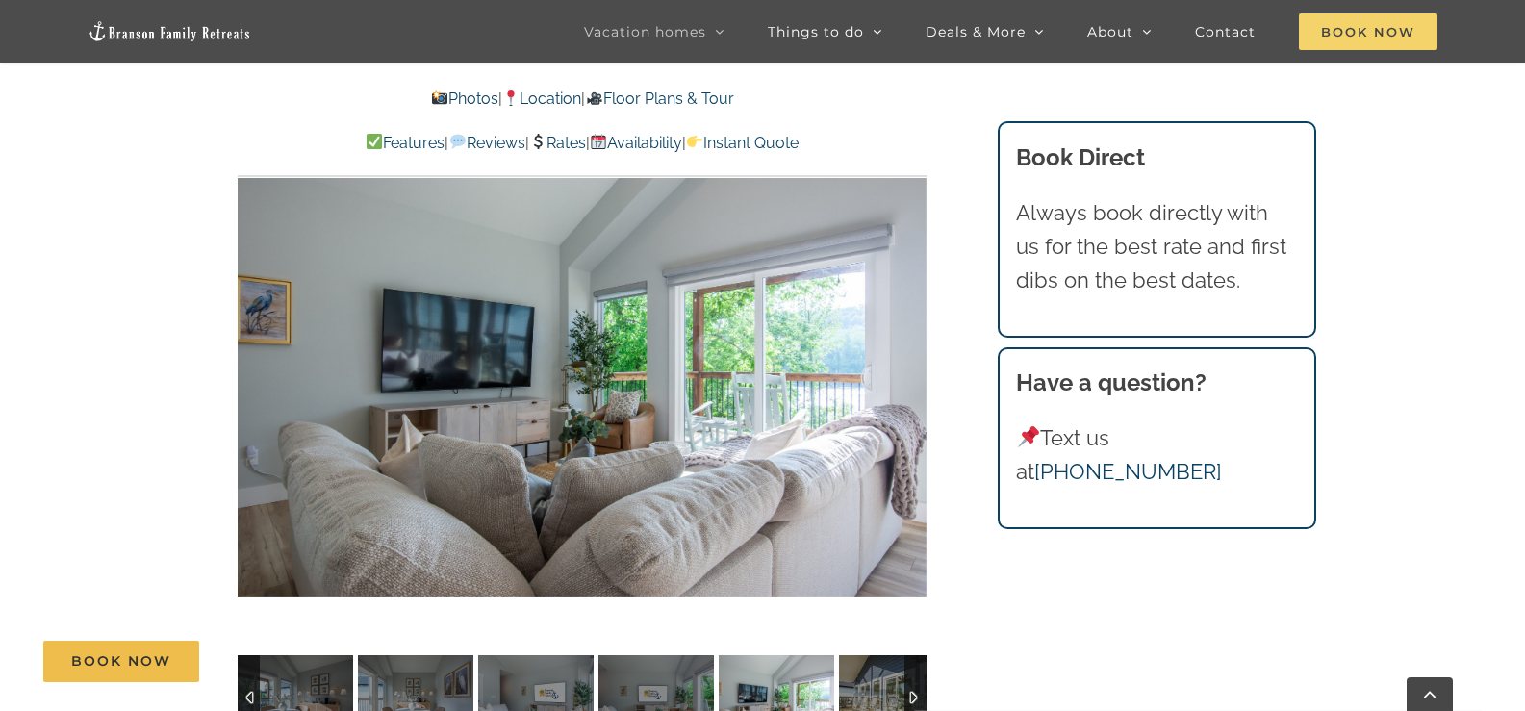
click at [1336, 37] on span "Book Now" at bounding box center [1367, 31] width 139 height 37
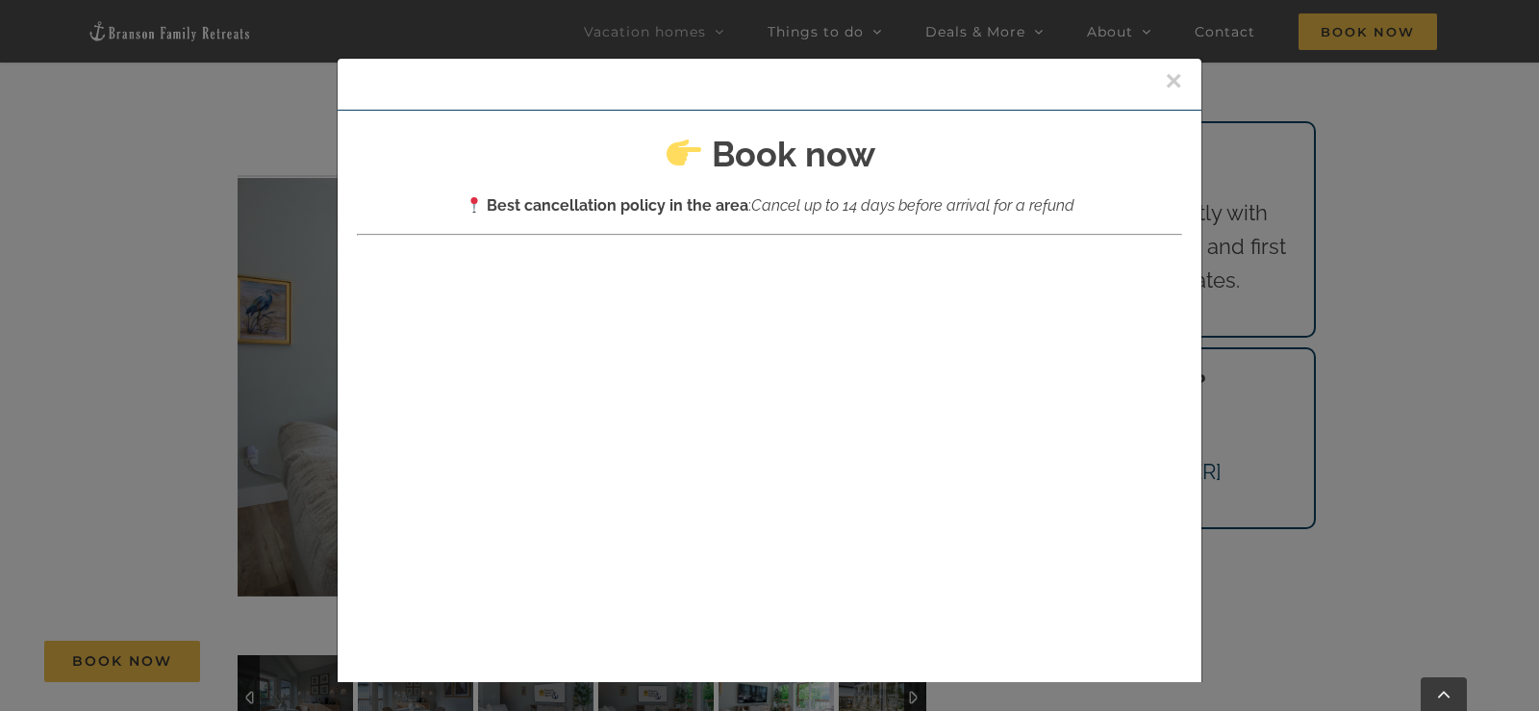
click at [1165, 77] on button "×" at bounding box center [1173, 80] width 17 height 29
